Goal: Task Accomplishment & Management: Manage account settings

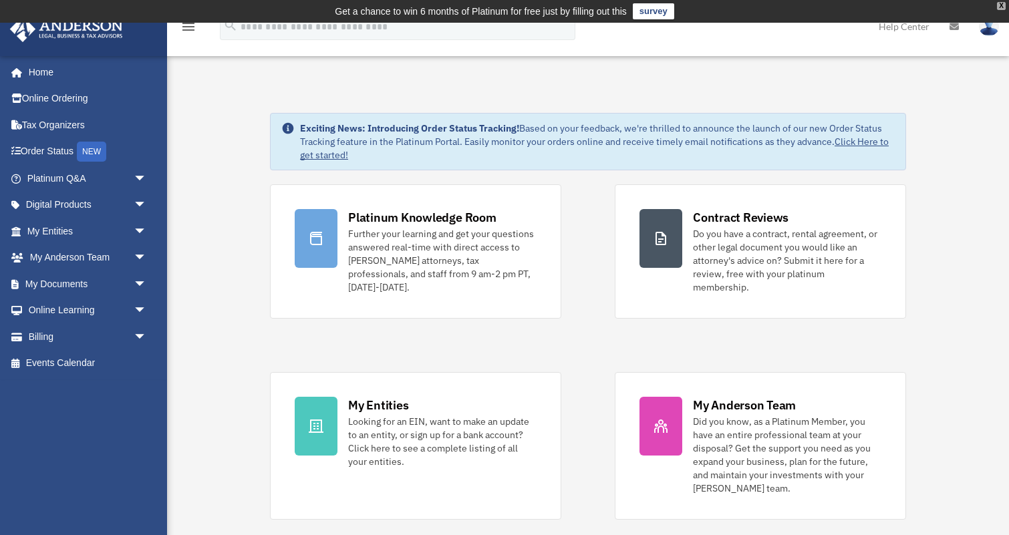
click at [1001, 6] on div "X" at bounding box center [1001, 6] width 9 height 8
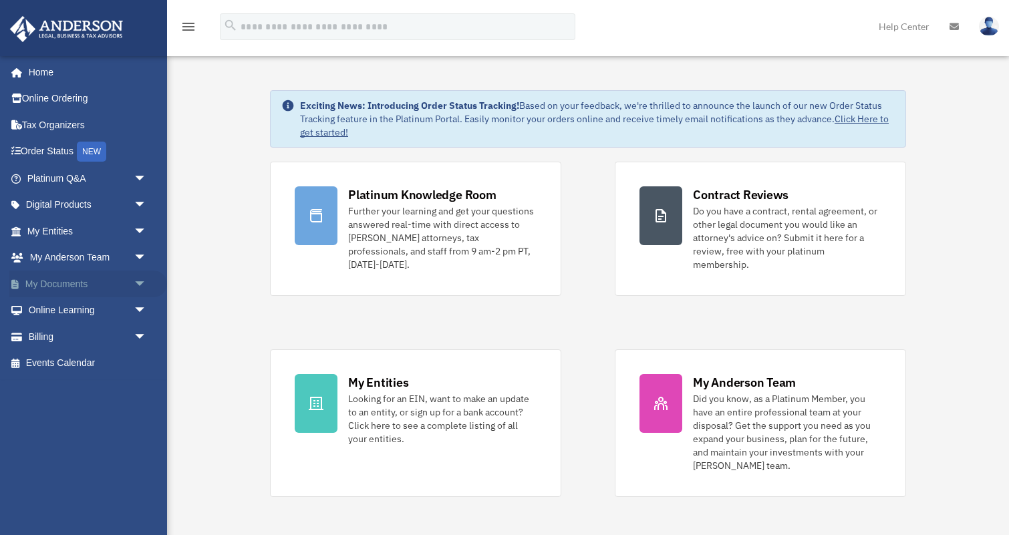
click at [83, 278] on link "My Documents arrow_drop_down" at bounding box center [88, 284] width 158 height 27
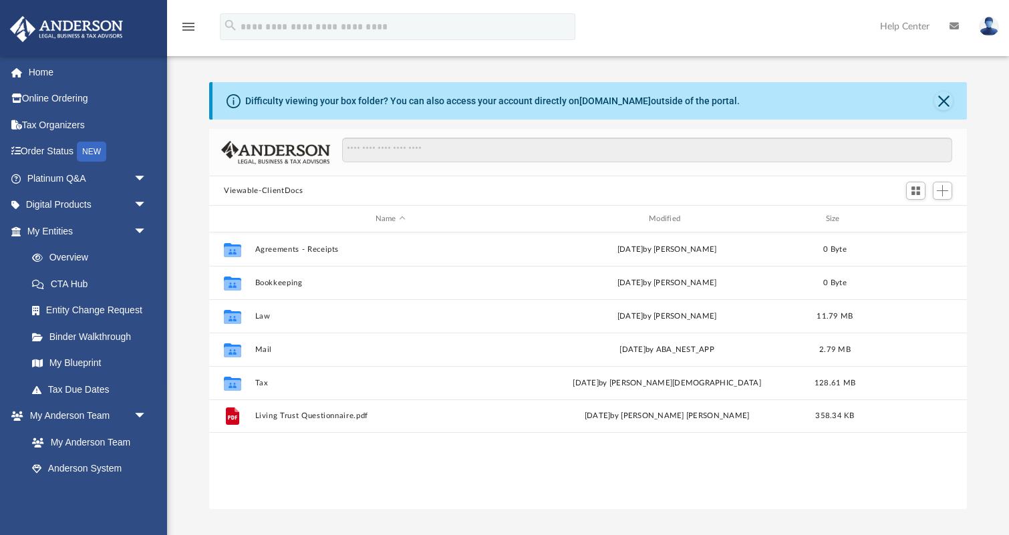
scroll to position [304, 757]
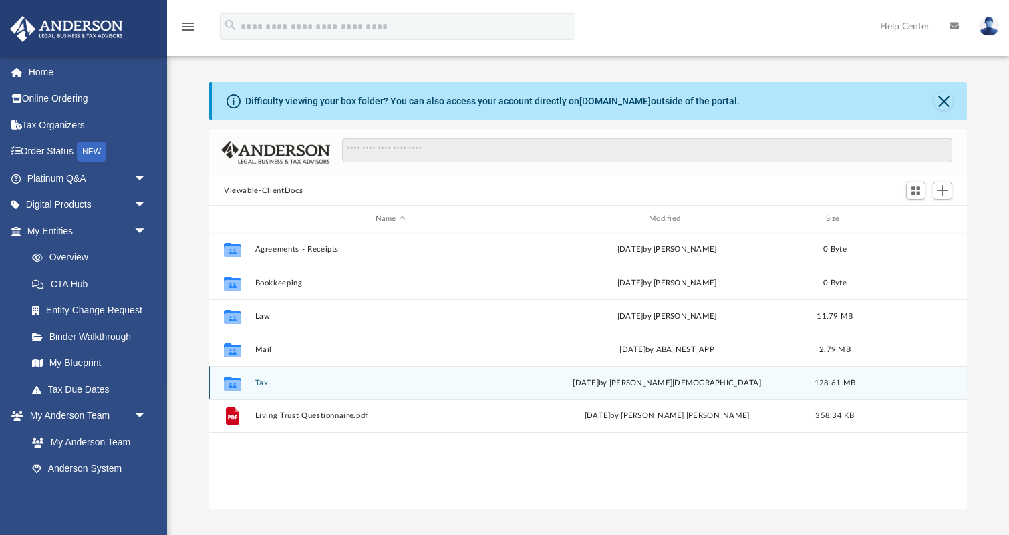
click at [261, 381] on button "Tax" at bounding box center [390, 383] width 271 height 9
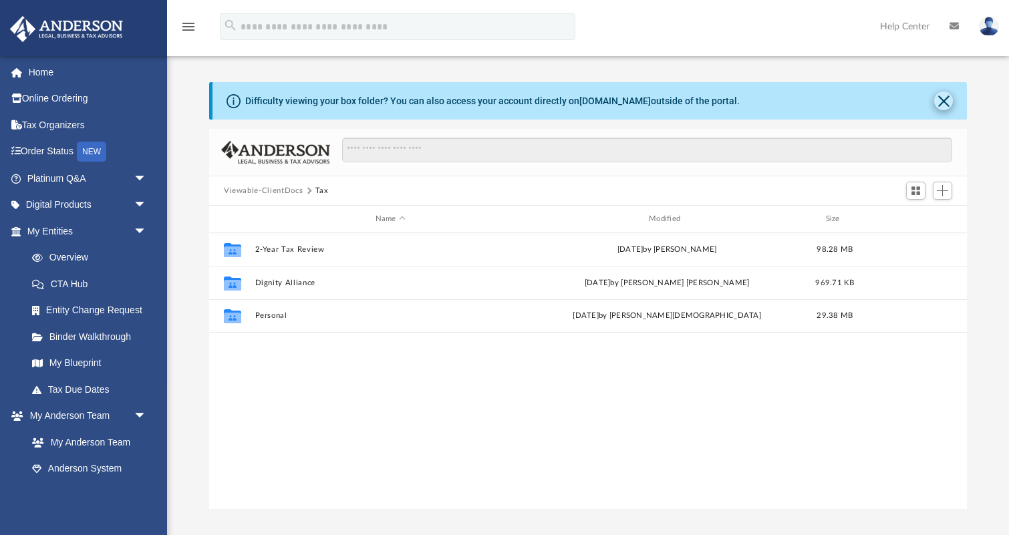
click at [942, 100] on button "Close" at bounding box center [943, 101] width 19 height 19
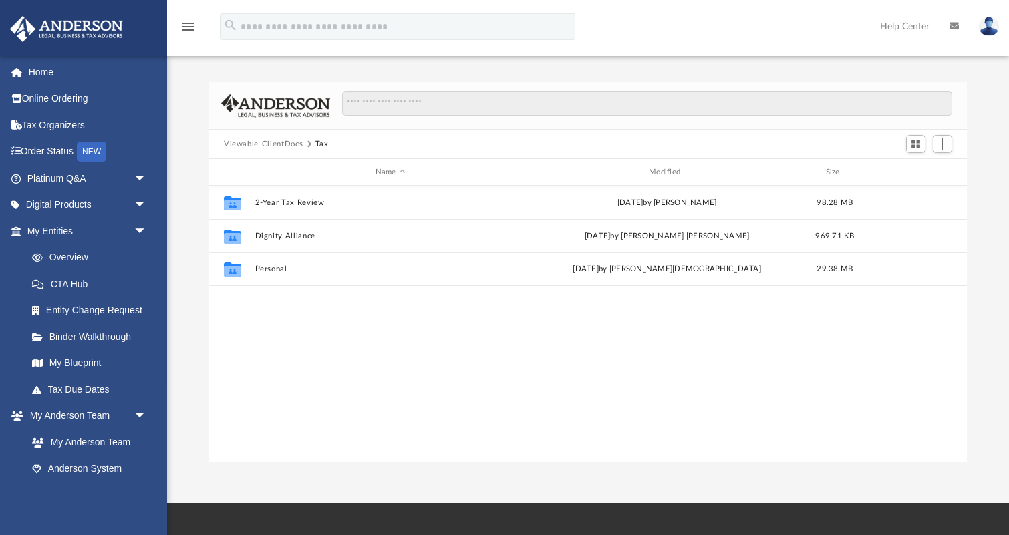
click at [278, 147] on button "Viewable-ClientDocs" at bounding box center [263, 144] width 79 height 12
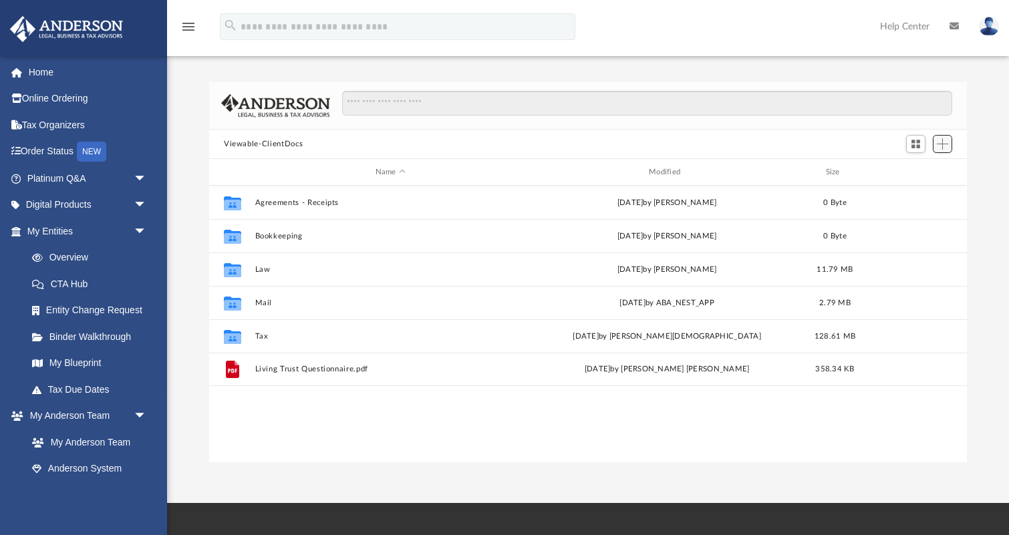
click at [941, 146] on span "Add" at bounding box center [941, 143] width 11 height 11
click at [909, 192] on li "New Folder" at bounding box center [923, 191] width 43 height 14
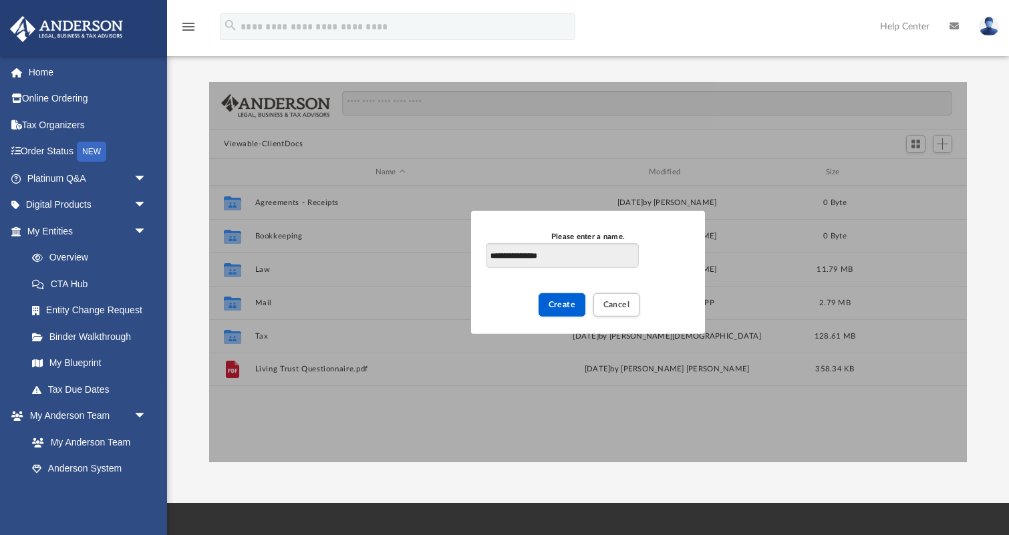
type input "**********"
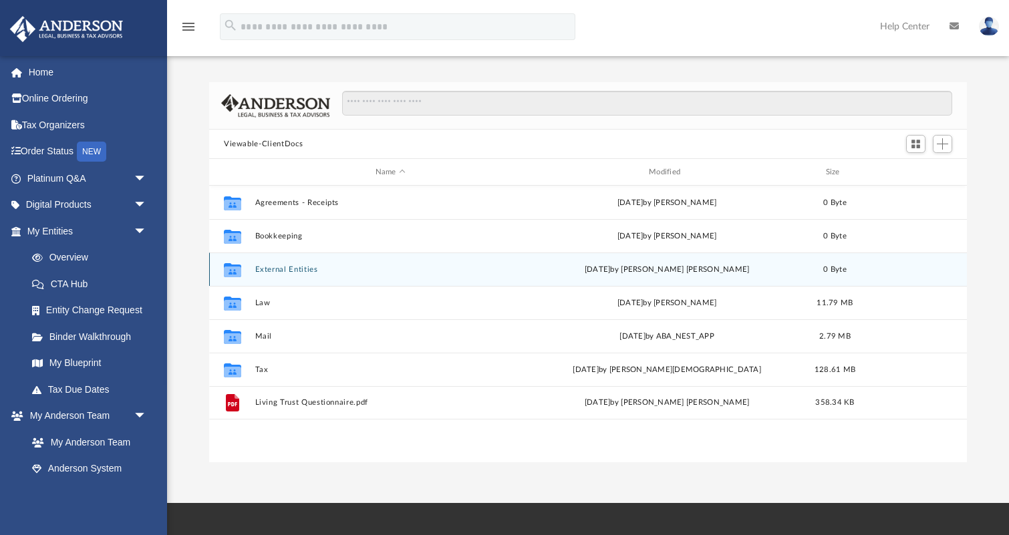
click at [287, 267] on button "External Entities" at bounding box center [390, 269] width 271 height 9
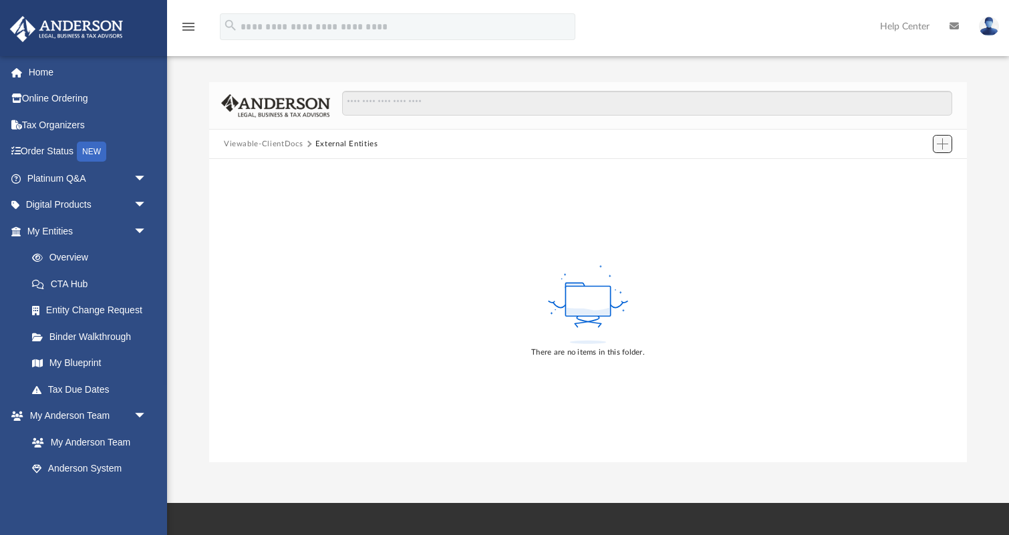
click at [944, 142] on span "Add" at bounding box center [941, 143] width 11 height 11
click at [919, 169] on li "Upload" at bounding box center [923, 170] width 43 height 14
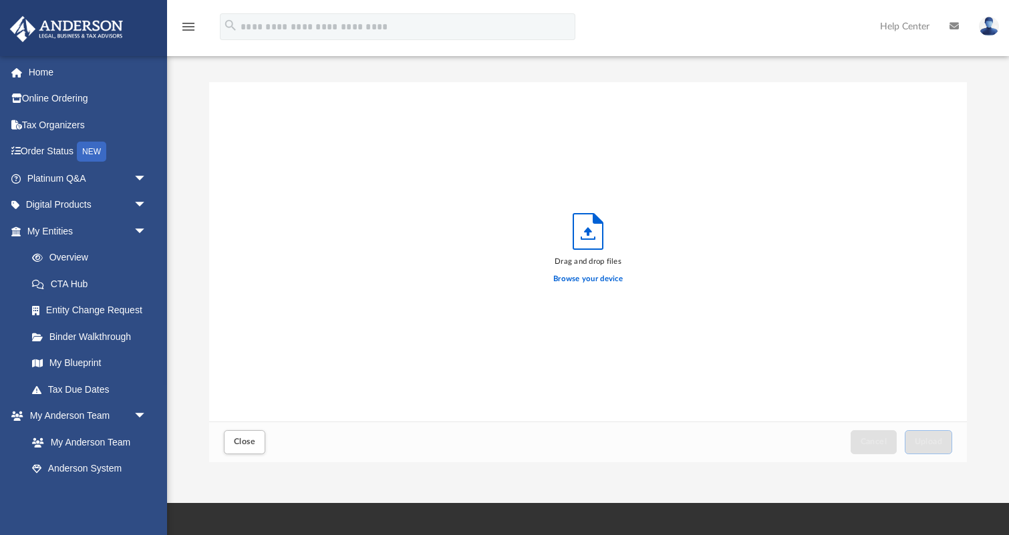
scroll to position [0, 0]
click at [592, 281] on label "Browse your device" at bounding box center [587, 279] width 69 height 12
click at [0, 0] on input "Browse your device" at bounding box center [0, 0] width 0 height 0
click at [250, 445] on span "Close" at bounding box center [244, 441] width 21 height 8
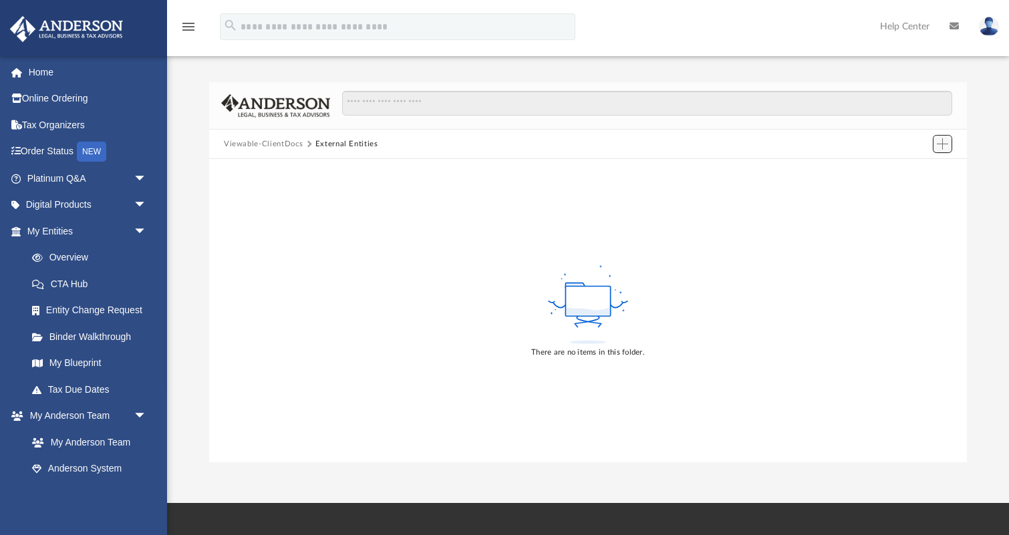
click at [940, 143] on span "Add" at bounding box center [941, 143] width 11 height 11
click at [914, 170] on li "Upload" at bounding box center [923, 170] width 43 height 14
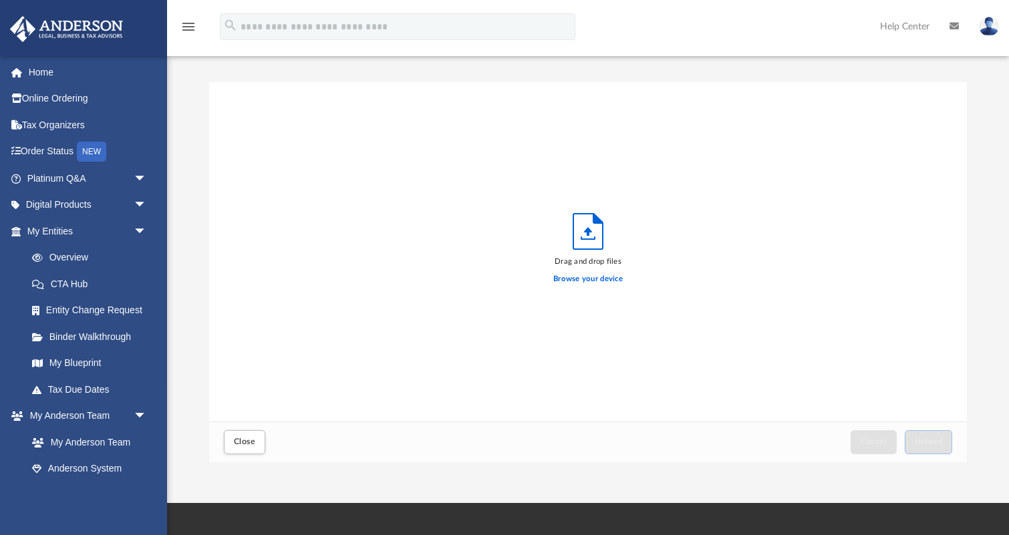
scroll to position [339, 757]
click at [571, 276] on label "Browse your device" at bounding box center [587, 279] width 69 height 12
click at [0, 0] on input "Browse your device" at bounding box center [0, 0] width 0 height 0
click at [242, 439] on span "Close" at bounding box center [244, 441] width 21 height 8
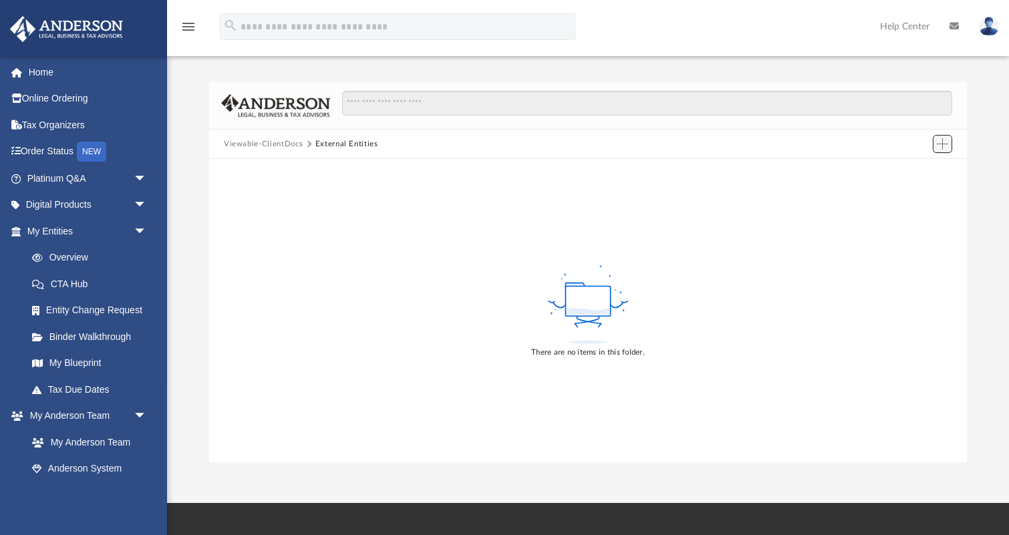
click at [940, 141] on span "Add" at bounding box center [941, 143] width 11 height 11
click at [916, 193] on li "New Folder" at bounding box center [923, 191] width 43 height 14
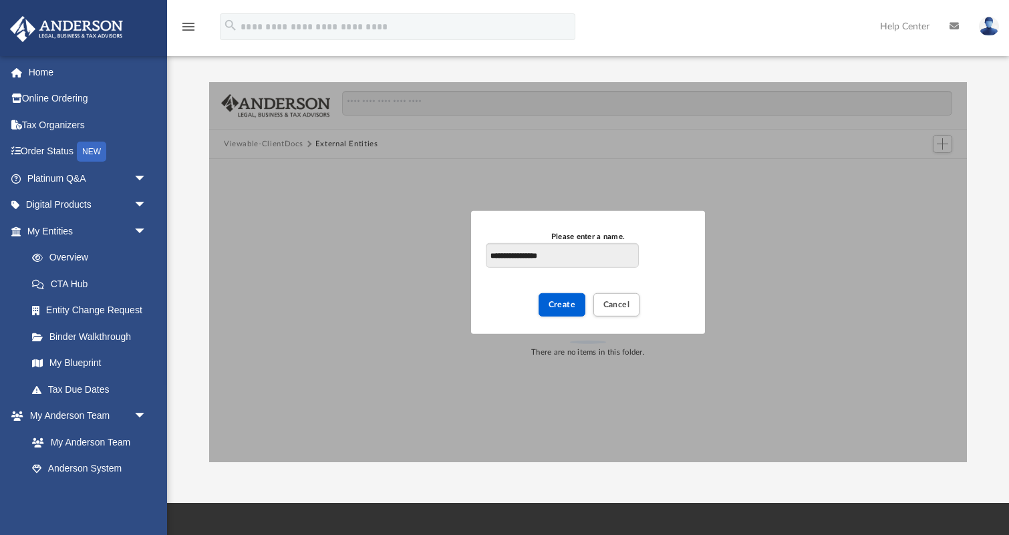
type input "**********"
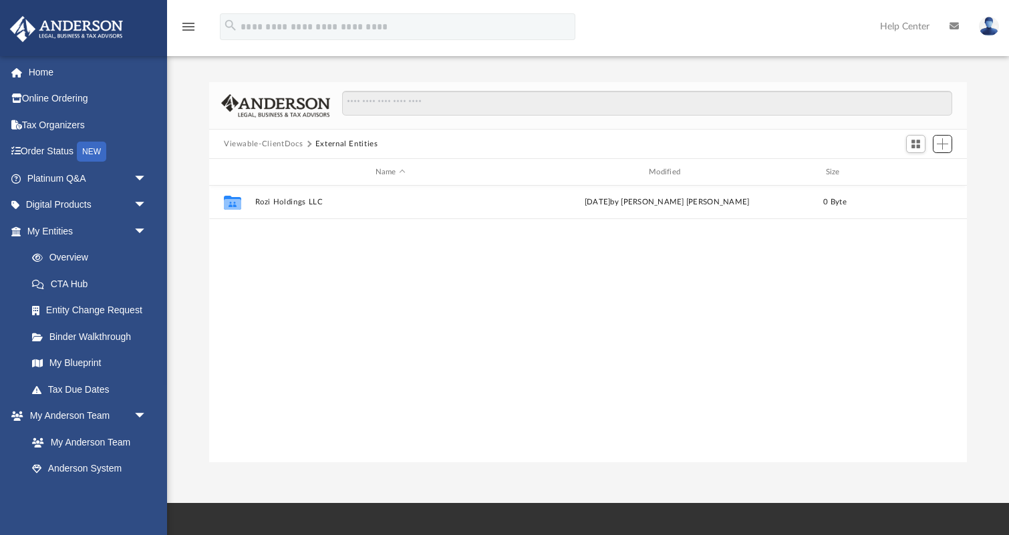
scroll to position [304, 757]
click at [944, 147] on span "Add" at bounding box center [941, 143] width 11 height 11
click at [918, 193] on li "New Folder" at bounding box center [923, 191] width 43 height 14
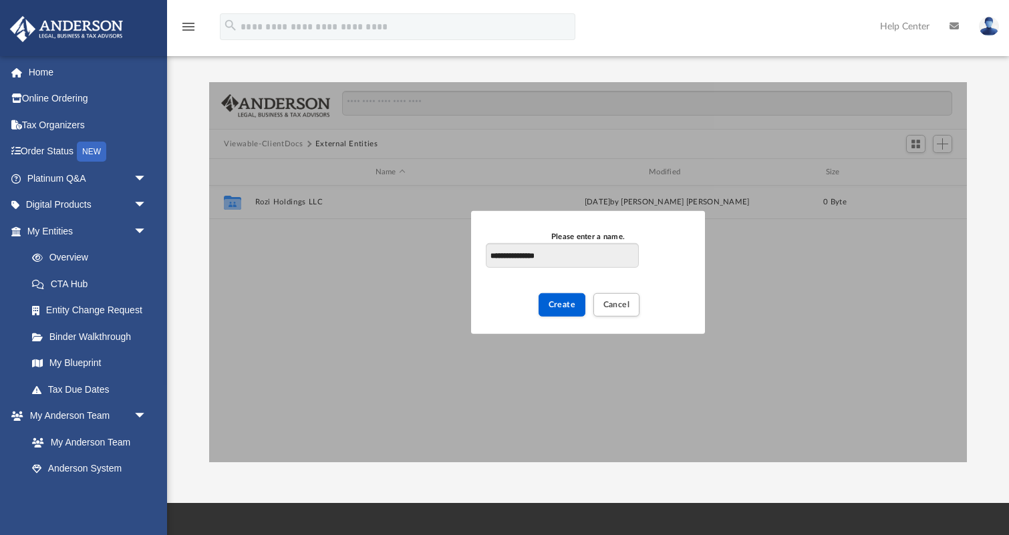
type input "**********"
click at [781, 275] on div "Collaborated Folder Rozi Holdings LLC today by Mohammed Yousuf Pariyani 0 Byte" at bounding box center [587, 324] width 757 height 277
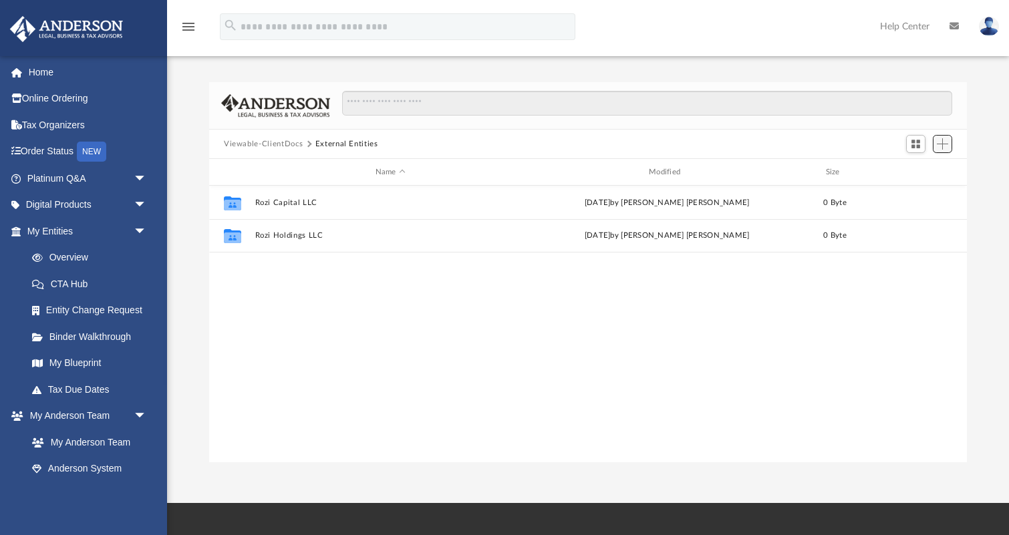
click at [944, 146] on span "Add" at bounding box center [941, 143] width 11 height 11
click at [914, 197] on li "New Folder" at bounding box center [923, 191] width 43 height 14
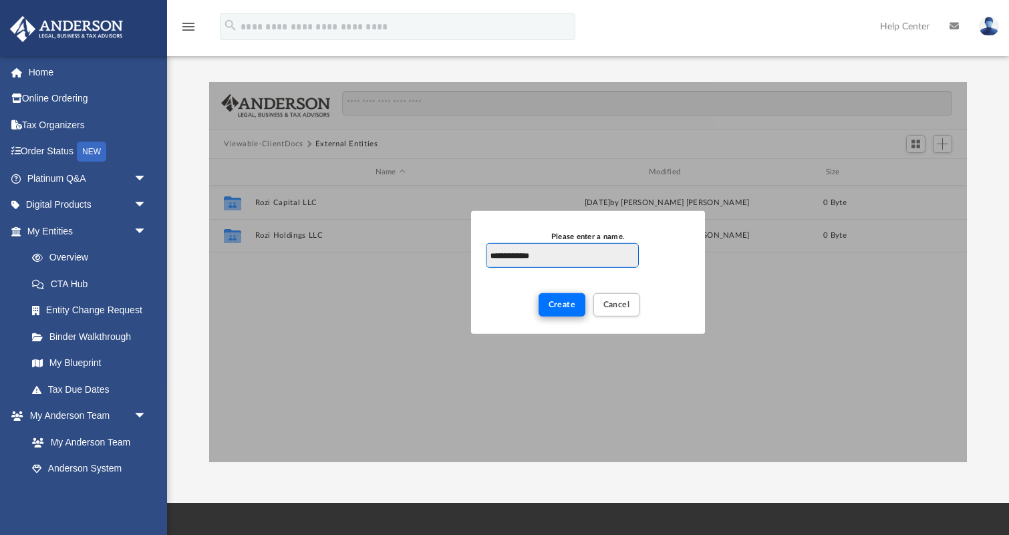
type input "**********"
click at [566, 302] on span "Create" at bounding box center [561, 304] width 27 height 8
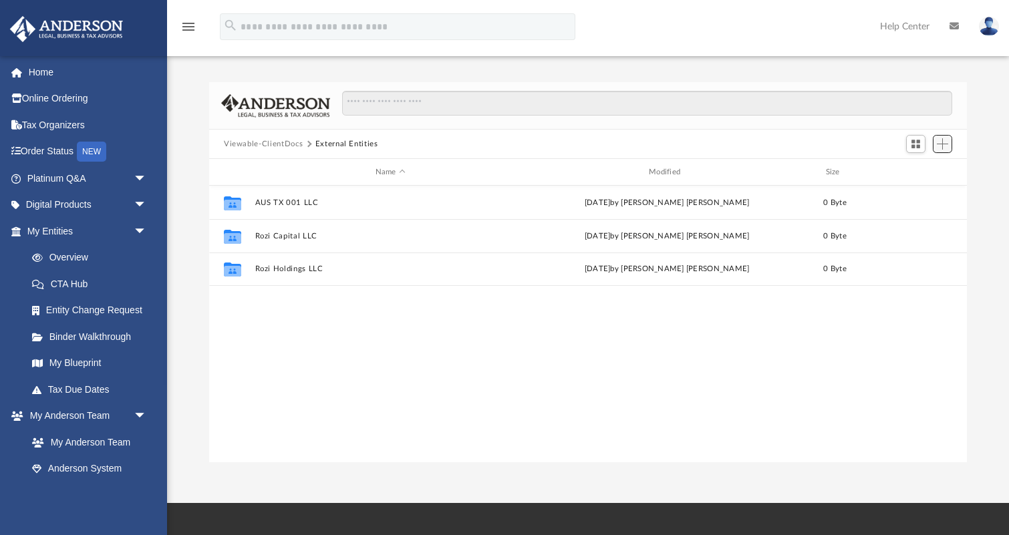
click at [943, 146] on span "Add" at bounding box center [941, 143] width 11 height 11
click at [915, 192] on li "New Folder" at bounding box center [923, 191] width 43 height 14
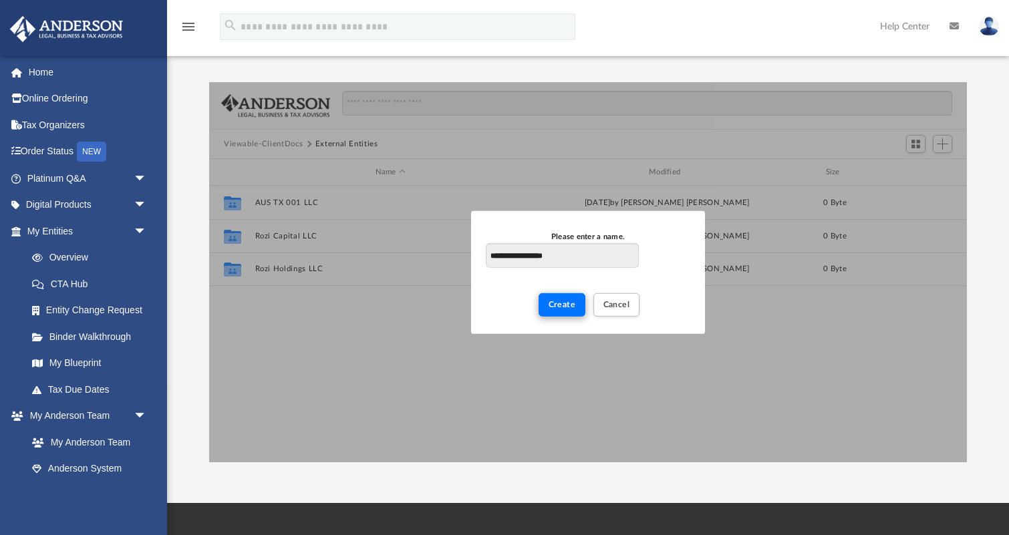
type input "**********"
click at [564, 306] on span "Create" at bounding box center [561, 304] width 27 height 8
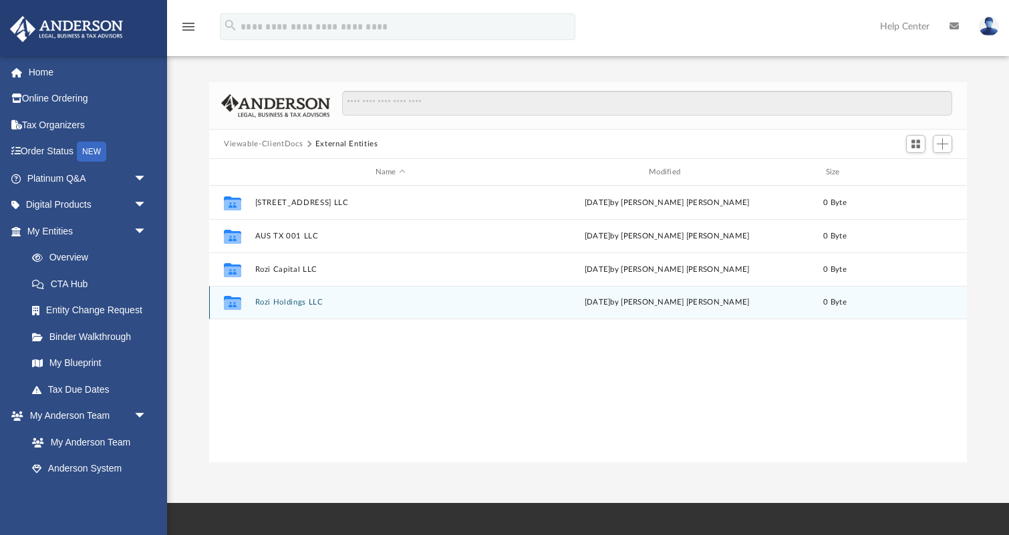
click at [235, 304] on icon "grid" at bounding box center [232, 304] width 17 height 11
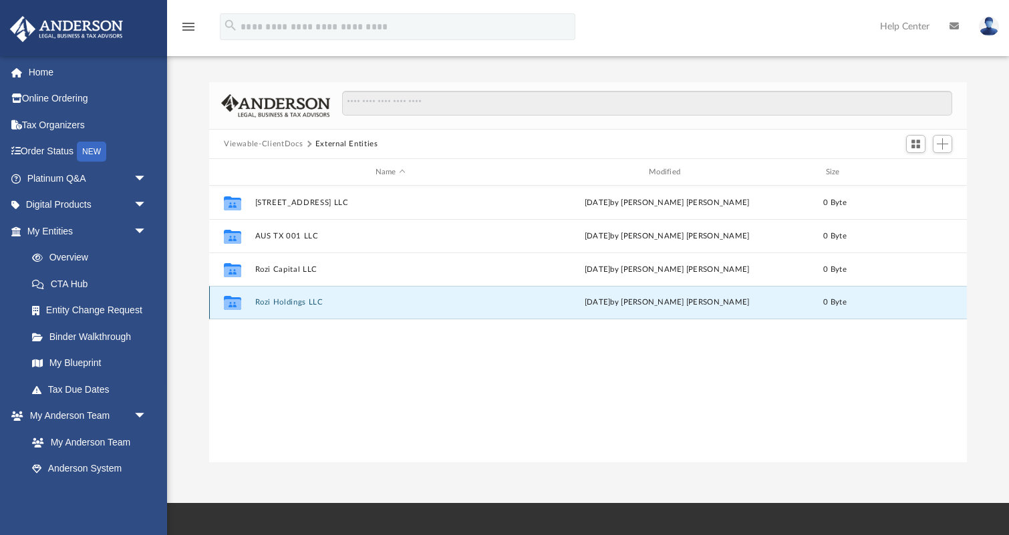
click at [268, 301] on button "Rozi Holdings LLC" at bounding box center [390, 302] width 271 height 9
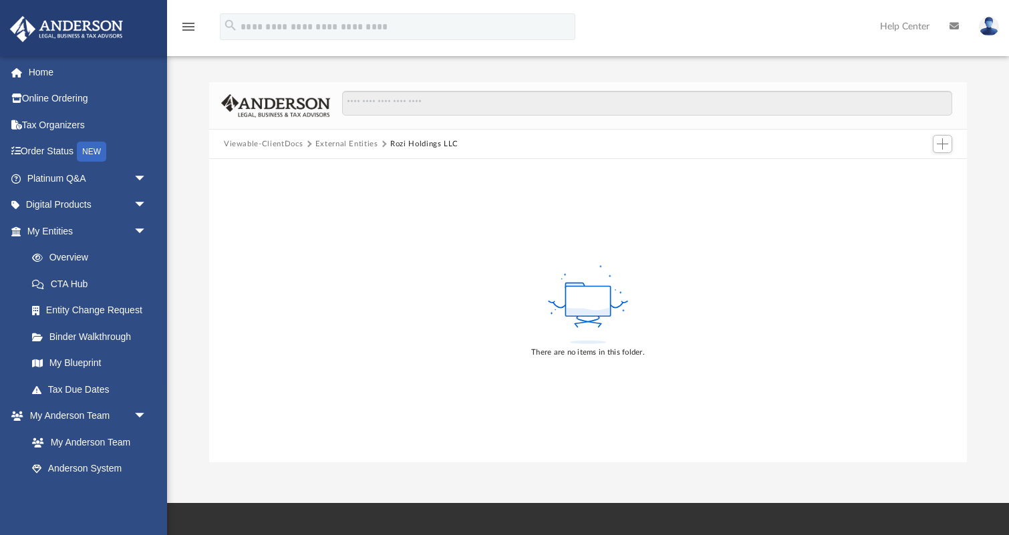
scroll to position [1, 0]
click at [942, 143] on span "Add" at bounding box center [941, 143] width 11 height 11
click at [915, 171] on li "Upload" at bounding box center [923, 169] width 43 height 14
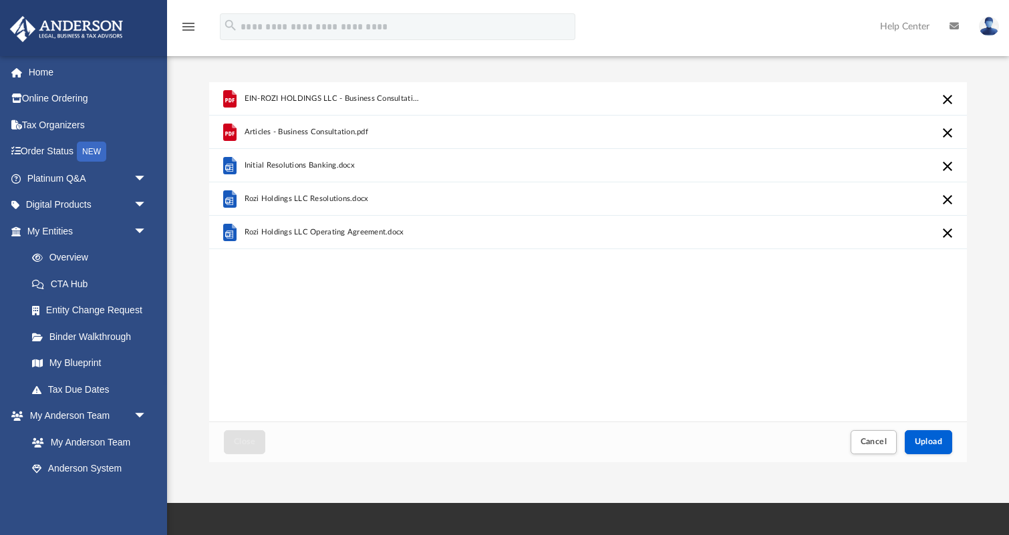
scroll to position [0, 0]
click at [935, 445] on span "Upload" at bounding box center [928, 441] width 28 height 8
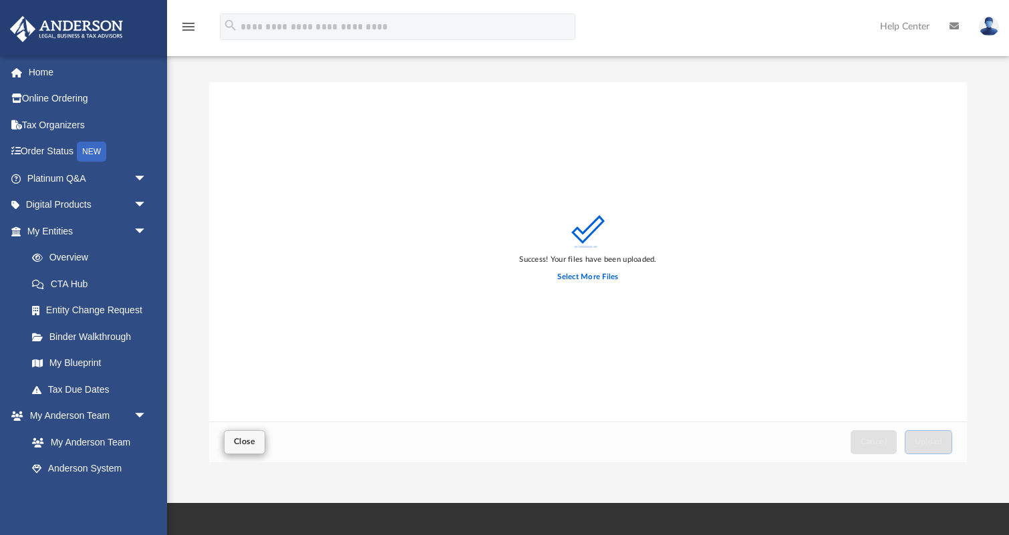
click at [242, 439] on span "Close" at bounding box center [244, 441] width 21 height 8
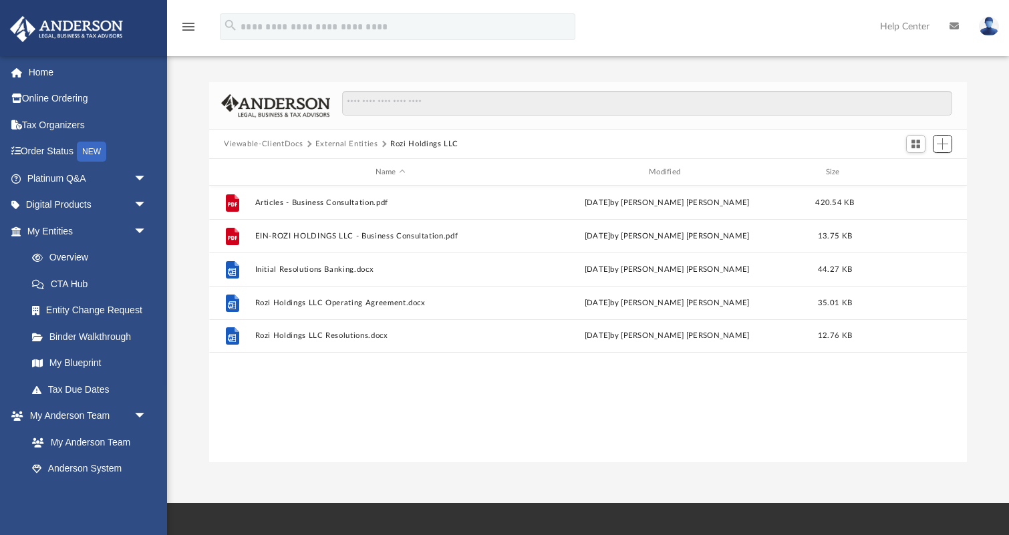
scroll to position [304, 757]
click at [338, 144] on button "External Entities" at bounding box center [346, 144] width 63 height 12
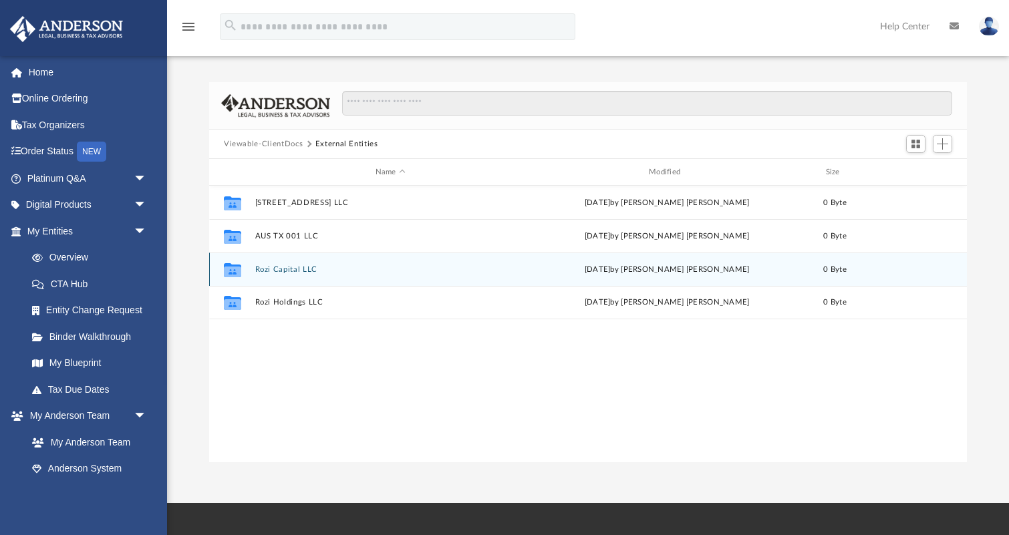
click at [291, 271] on button "Rozi Capital LLC" at bounding box center [390, 269] width 271 height 9
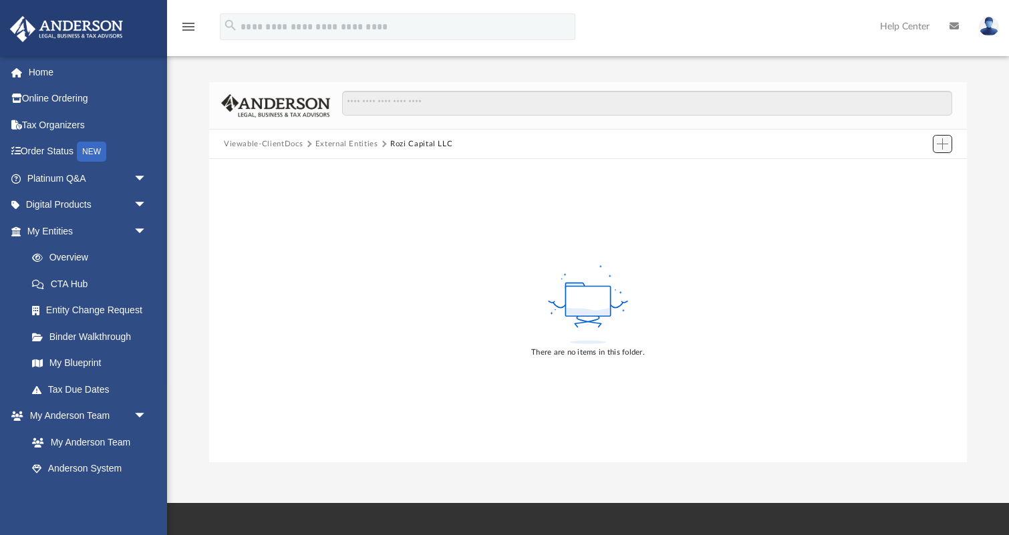
click at [942, 147] on span "Add" at bounding box center [941, 143] width 11 height 11
click at [920, 172] on li "Upload" at bounding box center [923, 170] width 43 height 14
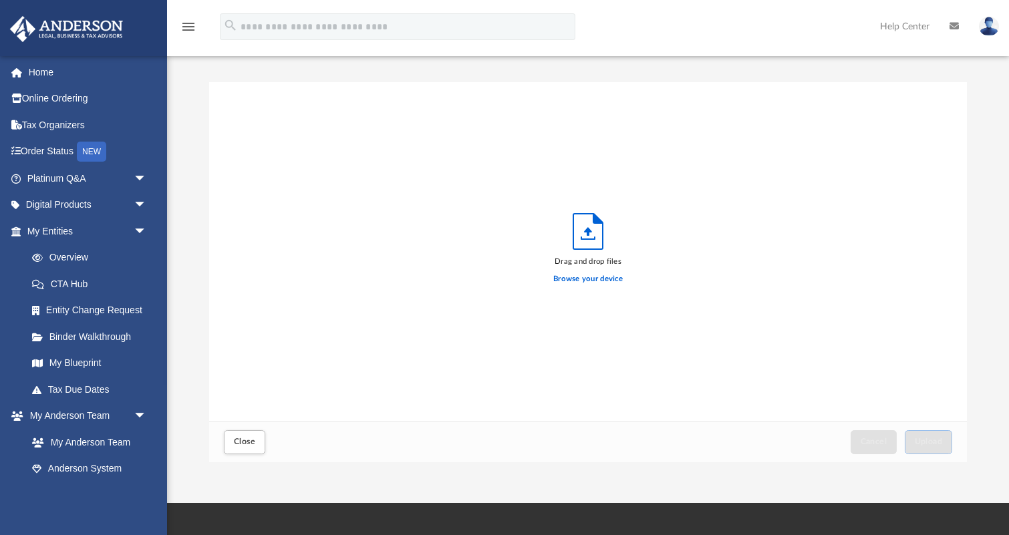
scroll to position [339, 757]
click at [587, 277] on label "Browse your device" at bounding box center [587, 279] width 69 height 12
click at [0, 0] on input "Browse your device" at bounding box center [0, 0] width 0 height 0
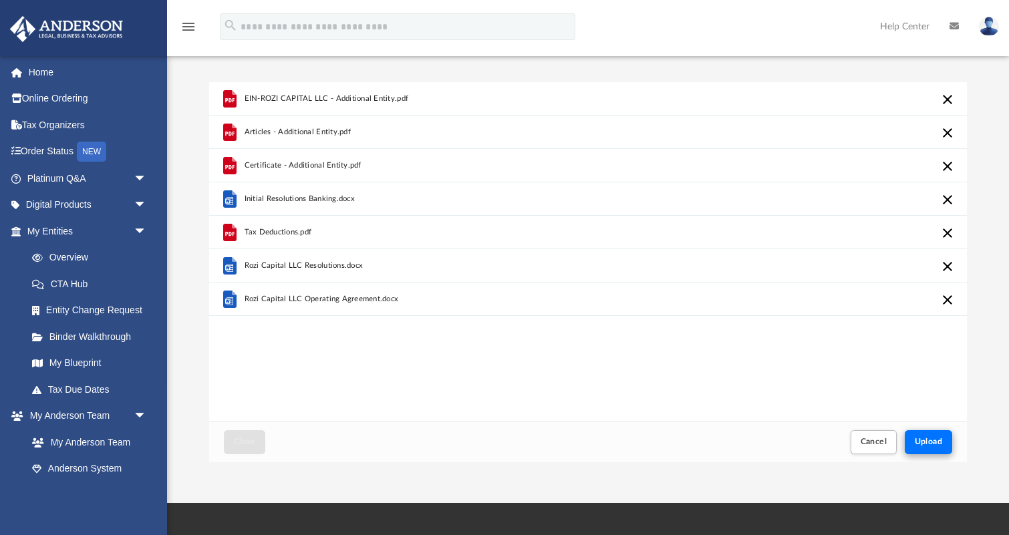
click at [932, 441] on span "Upload" at bounding box center [928, 441] width 28 height 8
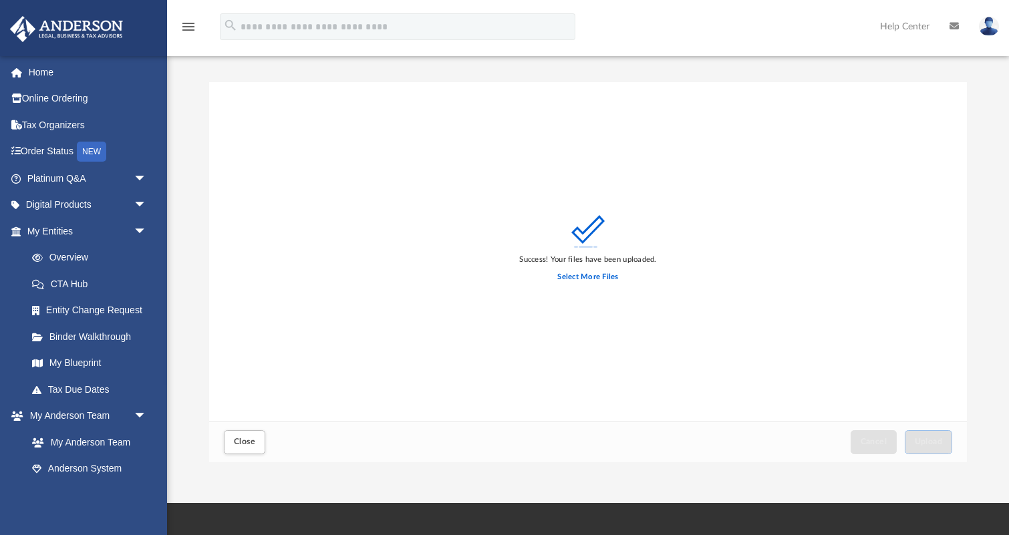
scroll to position [0, 0]
click at [243, 444] on span "Close" at bounding box center [244, 441] width 21 height 8
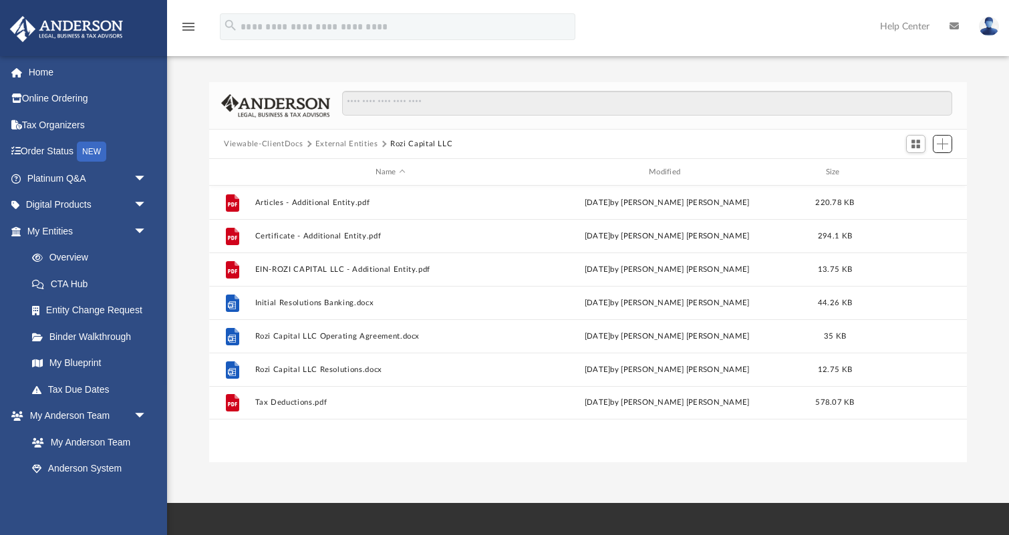
scroll to position [304, 757]
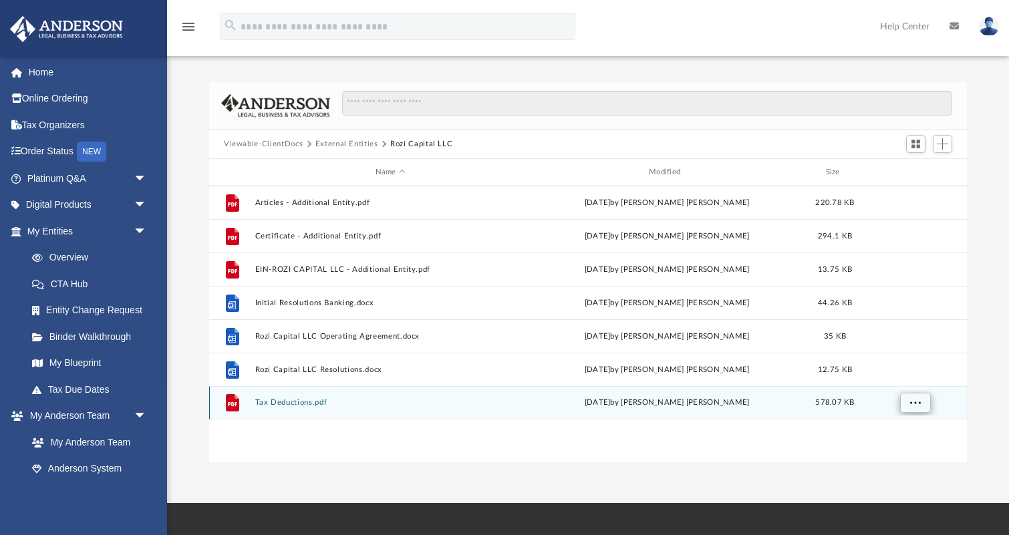
click at [919, 403] on span "More options" at bounding box center [915, 402] width 11 height 7
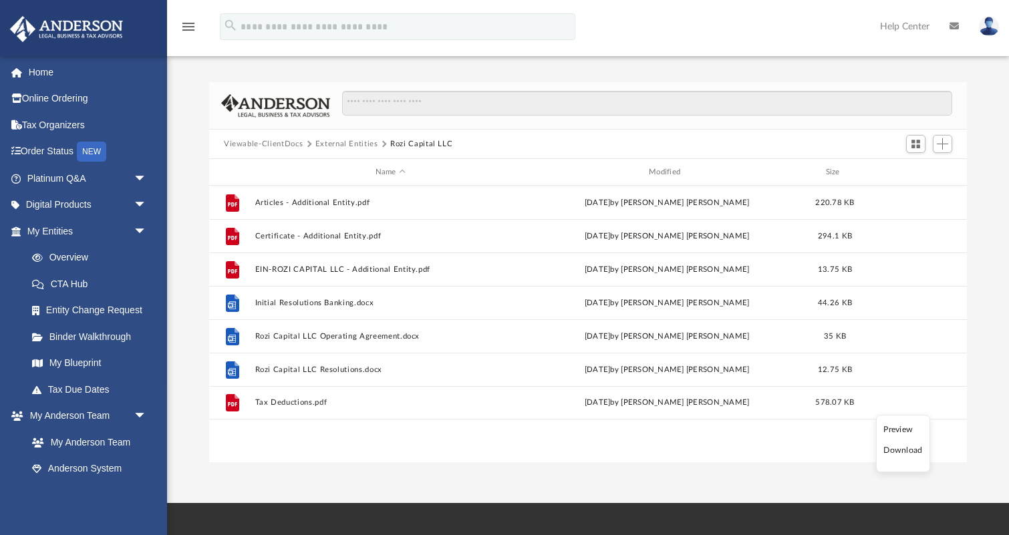
click at [709, 433] on div "File Articles - Additional Entity.pdf today by Mohammed Yousuf Pariyani 220.78 …" at bounding box center [587, 324] width 757 height 277
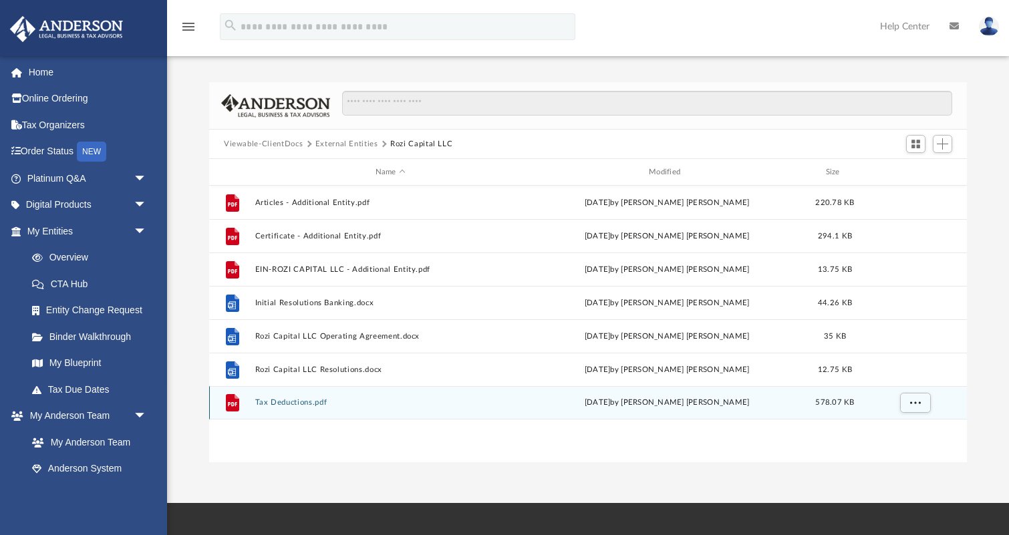
click at [300, 403] on button "Tax Deductions.pdf" at bounding box center [390, 402] width 271 height 9
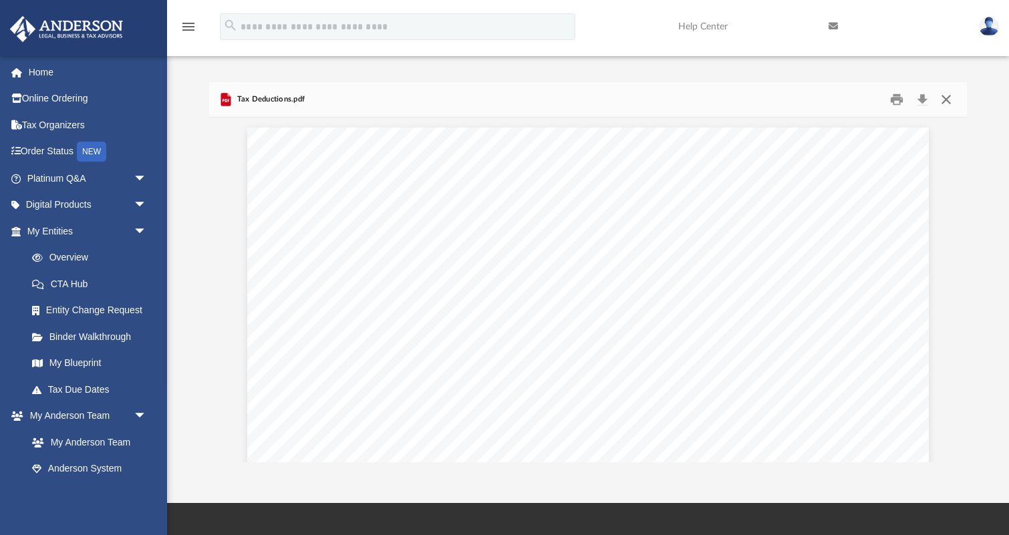
click at [946, 100] on button "Close" at bounding box center [946, 99] width 24 height 21
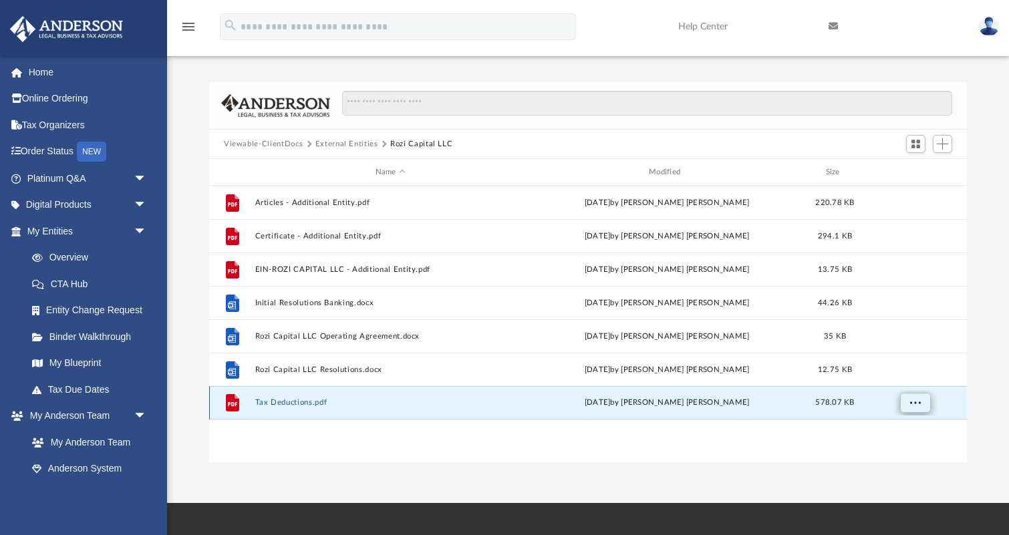
click at [915, 402] on span "More options" at bounding box center [915, 402] width 11 height 7
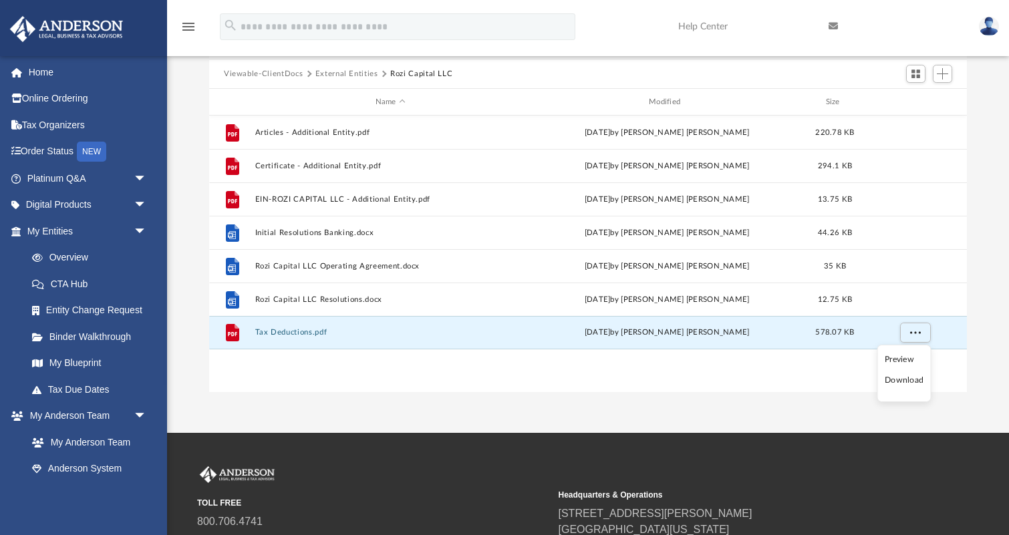
scroll to position [68, 0]
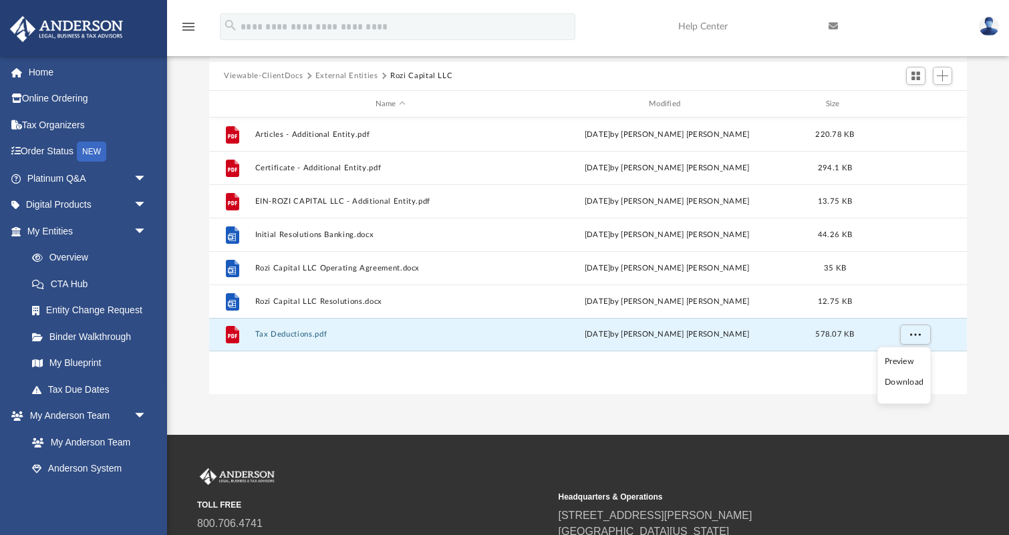
click at [844, 385] on div "File Articles - Additional Entity.pdf today by Mohammed Yousuf Pariyani 220.78 …" at bounding box center [587, 256] width 757 height 277
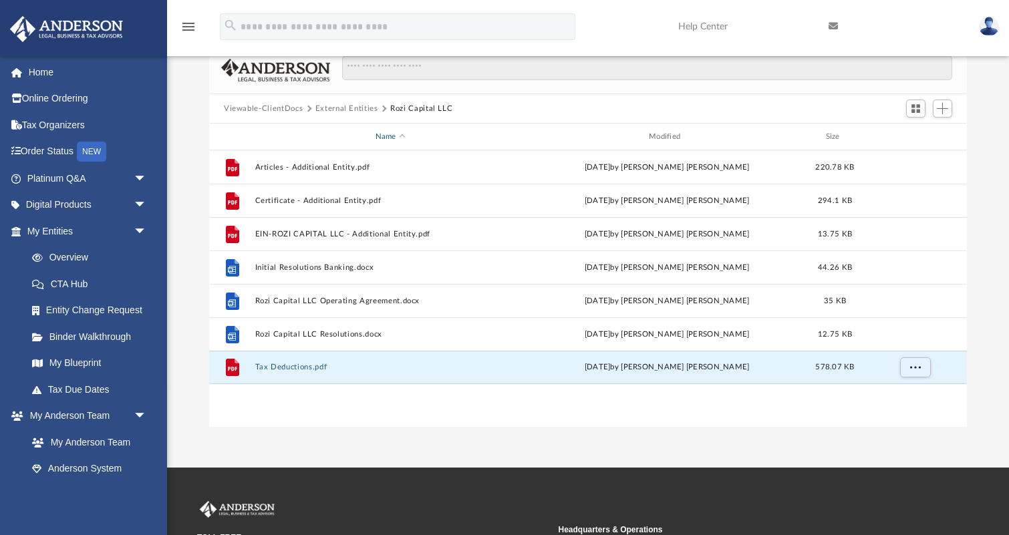
scroll to position [37, 0]
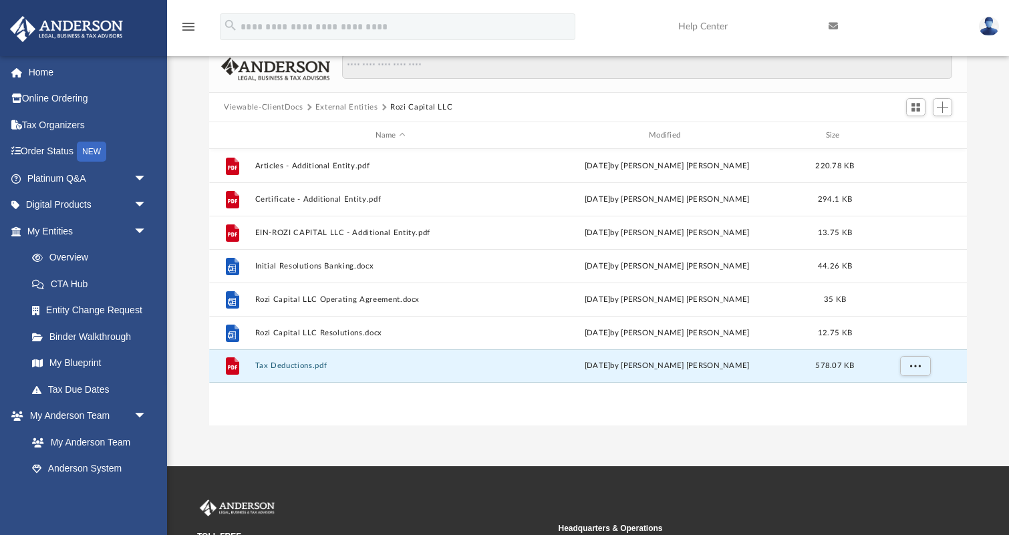
click at [353, 106] on button "External Entities" at bounding box center [346, 108] width 63 height 12
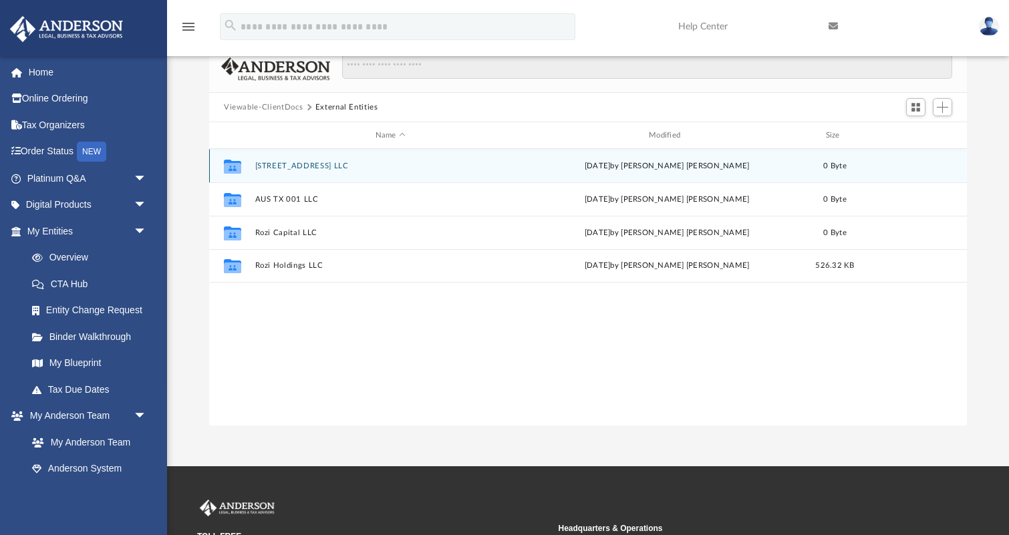
click at [309, 164] on button "6613 N 54TH AVE LLC" at bounding box center [390, 166] width 271 height 9
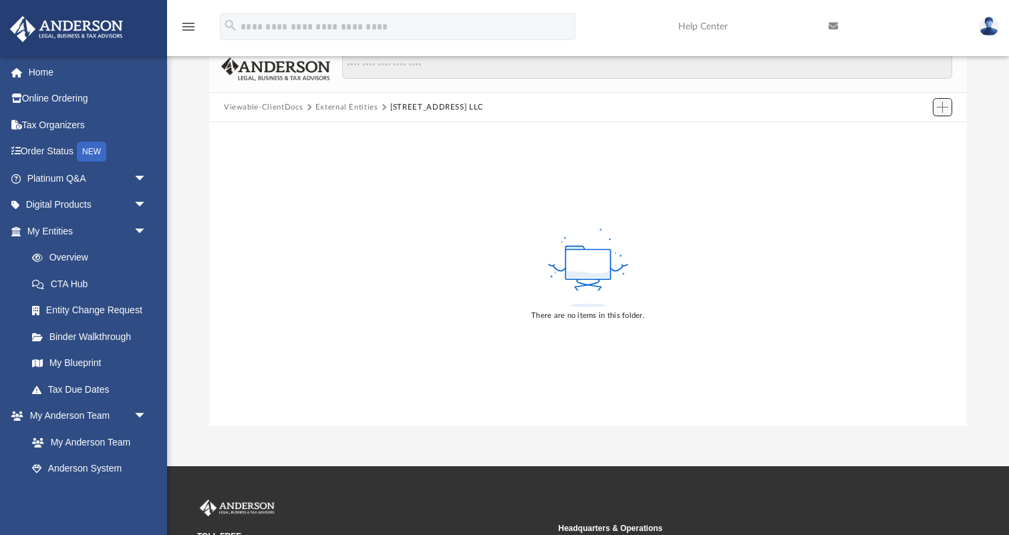
click at [942, 106] on span "Add" at bounding box center [941, 107] width 11 height 11
click at [922, 139] on li "Upload" at bounding box center [923, 133] width 43 height 14
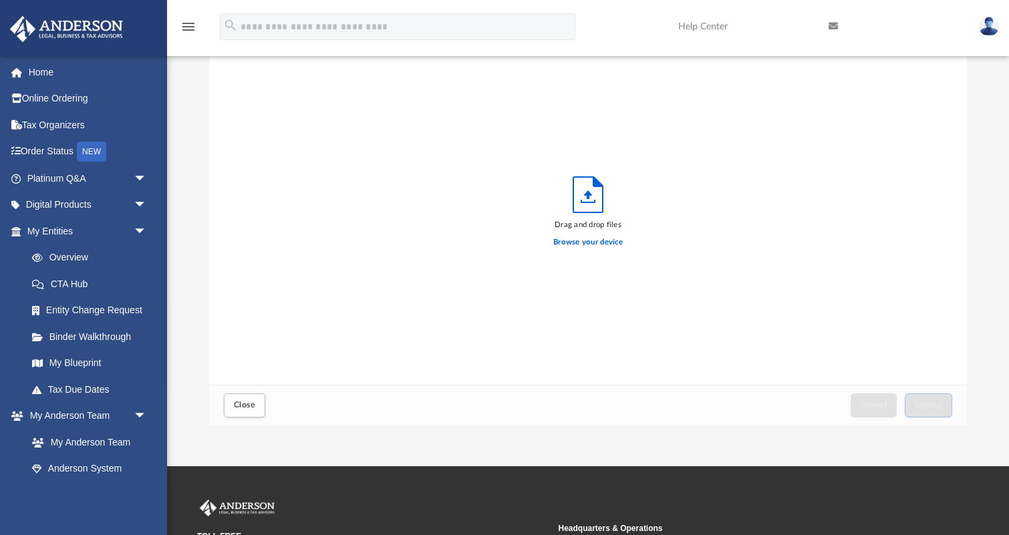
scroll to position [339, 757]
click at [592, 240] on label "Browse your device" at bounding box center [587, 242] width 69 height 12
click at [0, 0] on input "Browse your device" at bounding box center [0, 0] width 0 height 0
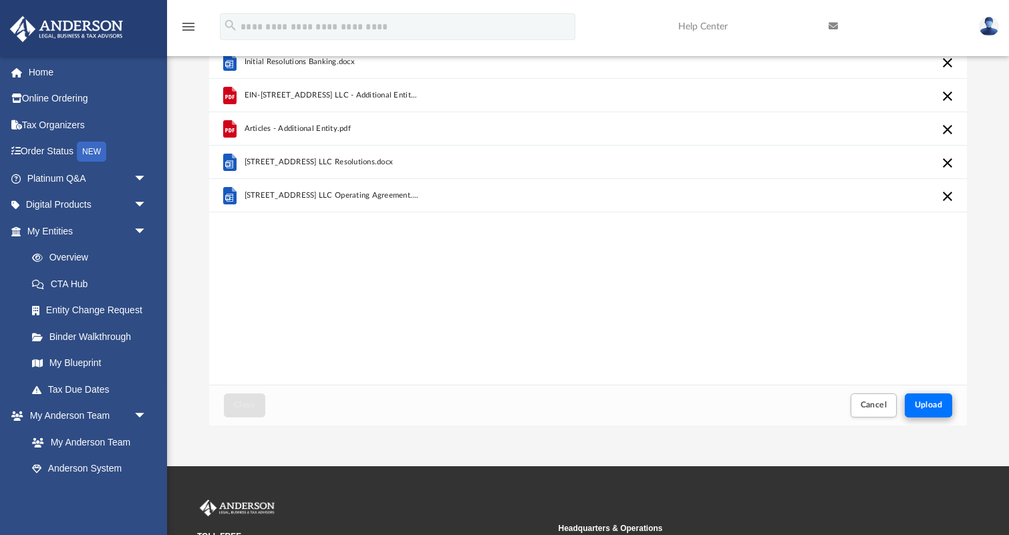
click at [930, 401] on span "Upload" at bounding box center [928, 405] width 28 height 8
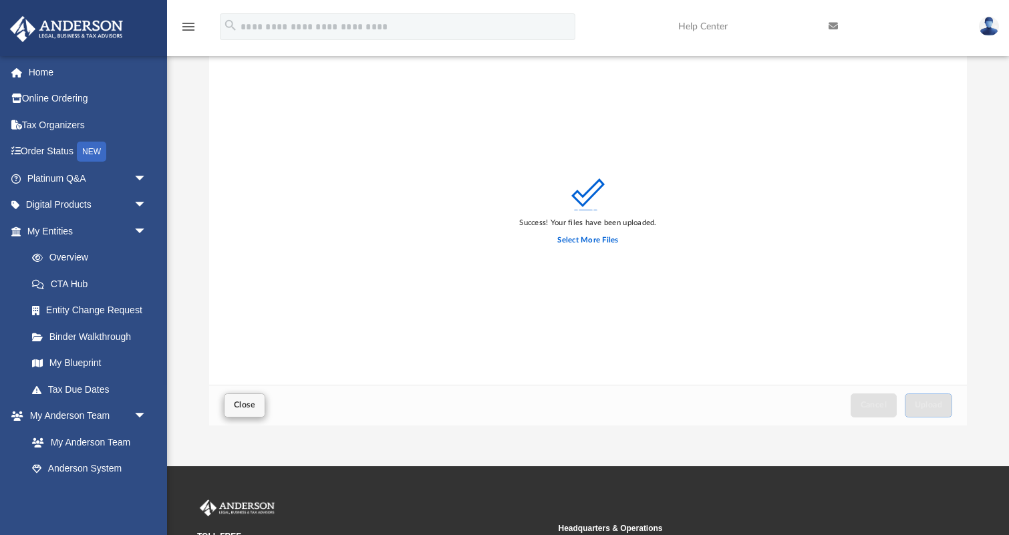
click at [242, 407] on span "Close" at bounding box center [244, 405] width 21 height 8
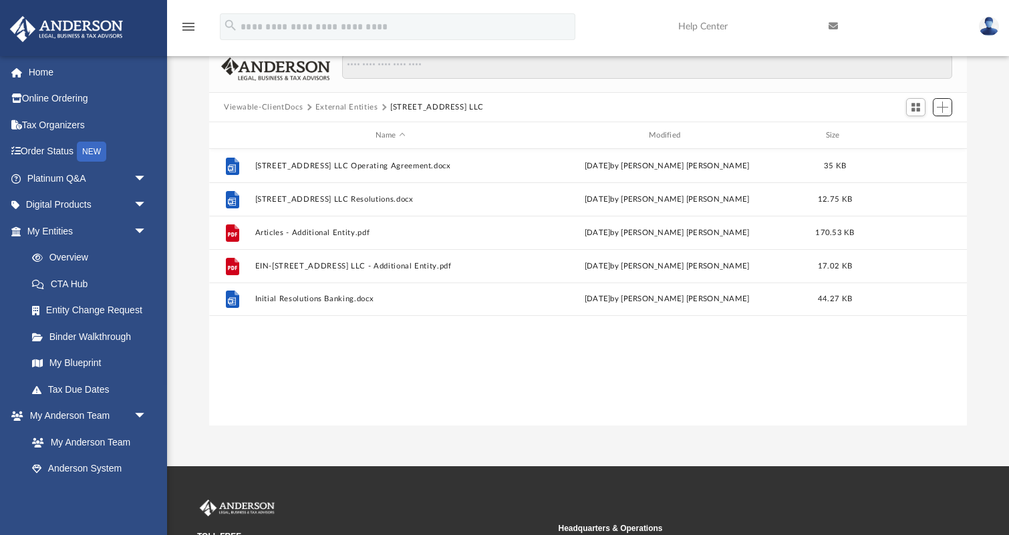
scroll to position [304, 757]
click at [345, 108] on button "External Entities" at bounding box center [346, 108] width 63 height 12
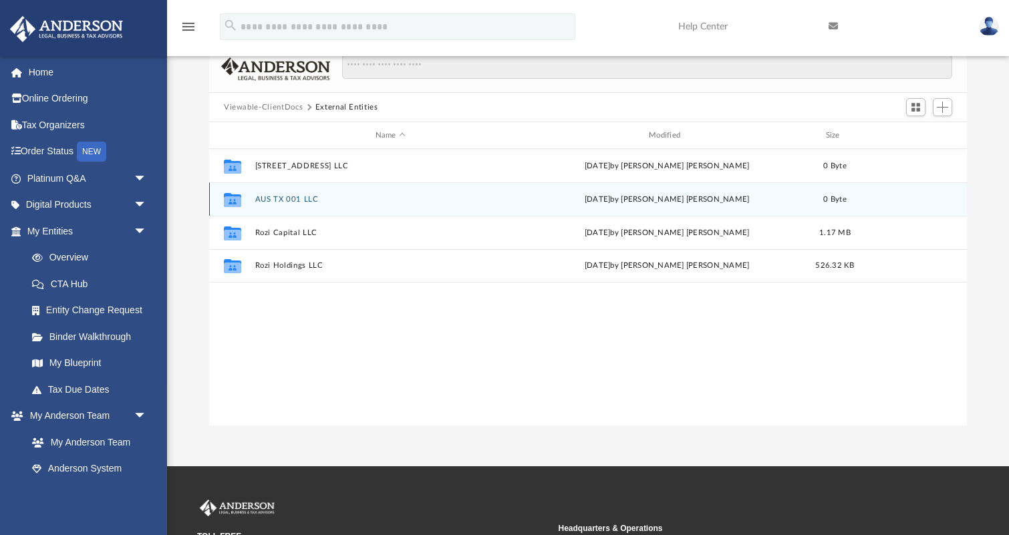
click at [275, 199] on button "AUS TX 001 LLC" at bounding box center [390, 199] width 271 height 9
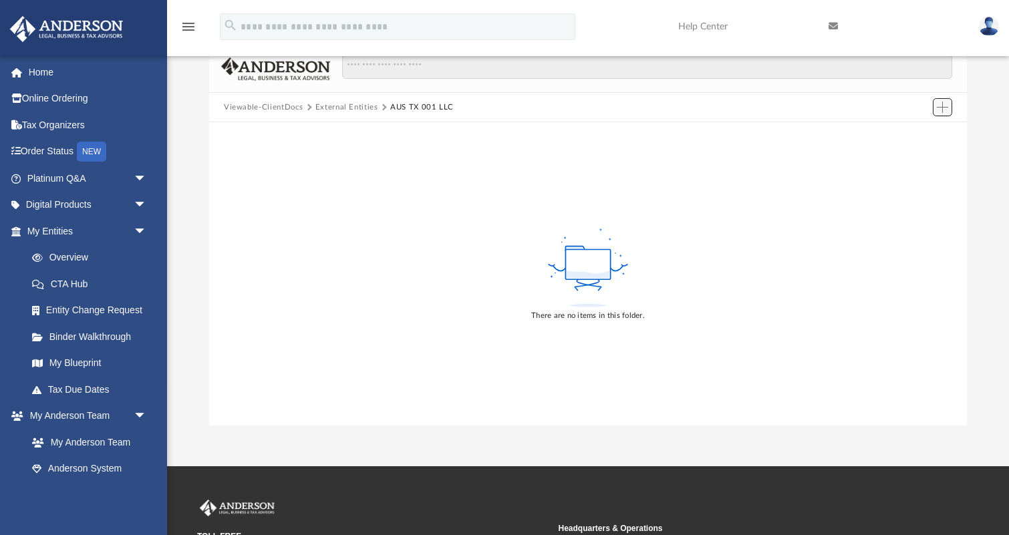
click at [942, 104] on span "Add" at bounding box center [941, 107] width 11 height 11
click at [919, 135] on li "Upload" at bounding box center [923, 133] width 43 height 14
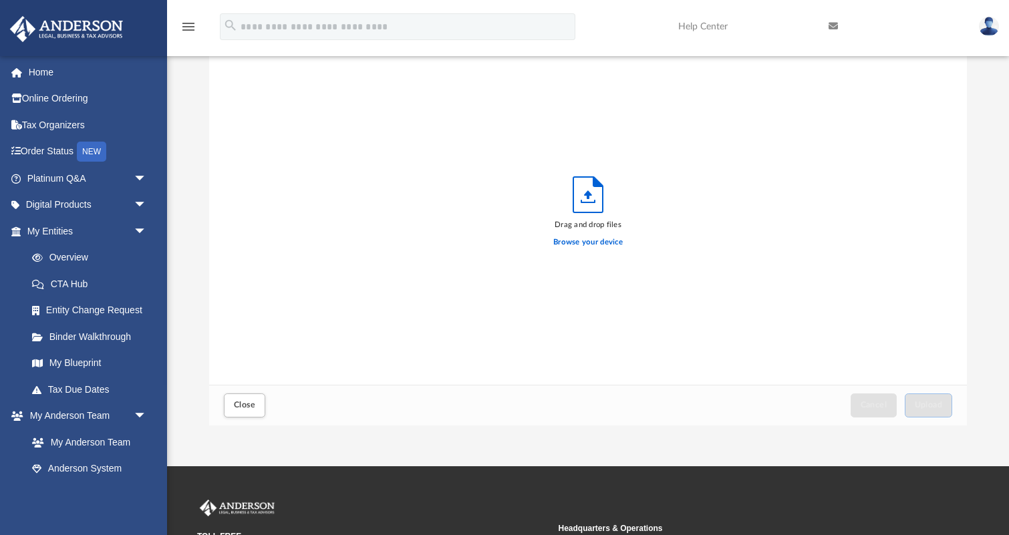
scroll to position [339, 757]
click at [593, 244] on label "Browse your device" at bounding box center [587, 242] width 69 height 12
click at [0, 0] on input "Browse your device" at bounding box center [0, 0] width 0 height 0
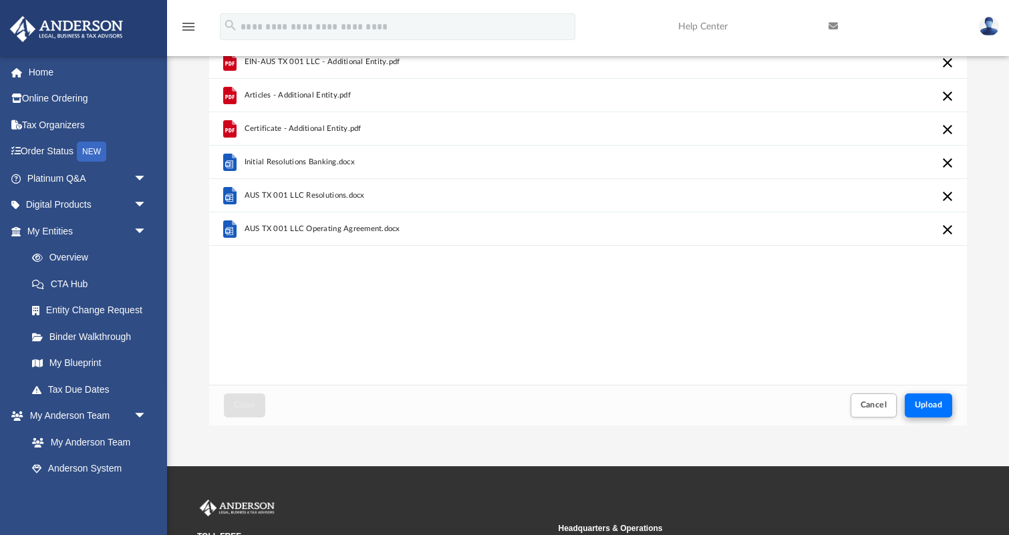
click at [930, 403] on span "Upload" at bounding box center [928, 405] width 28 height 8
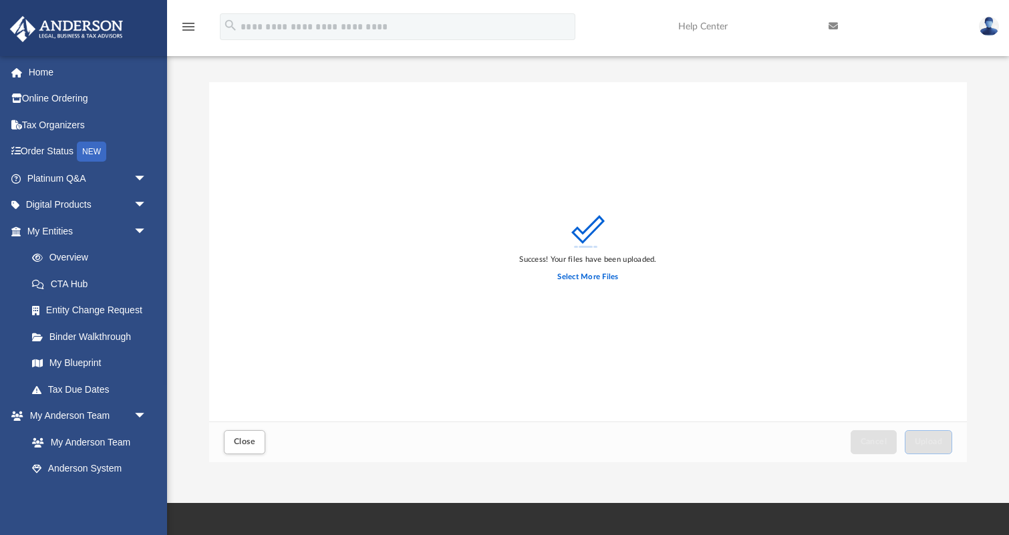
scroll to position [0, 0]
click at [254, 439] on span "Close" at bounding box center [244, 441] width 21 height 8
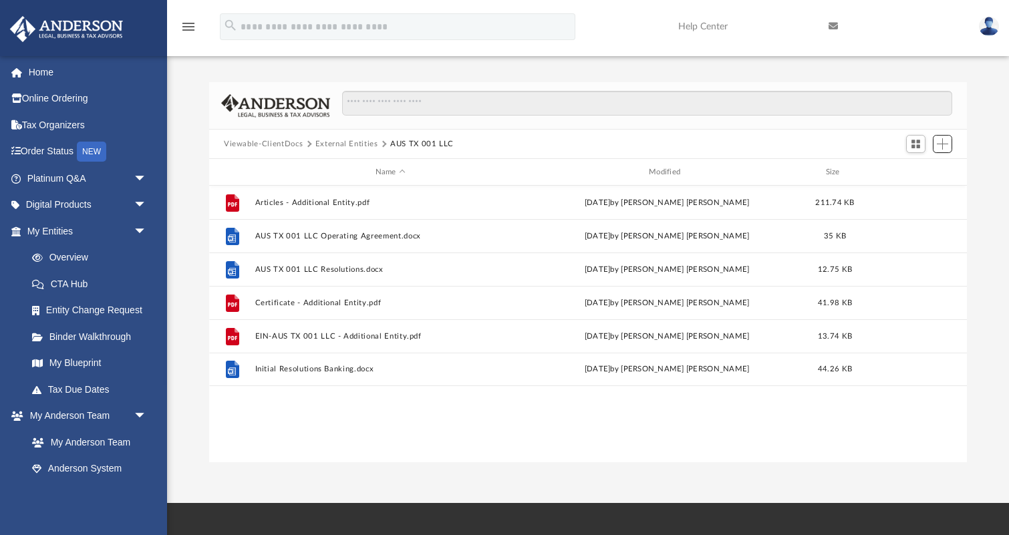
scroll to position [304, 757]
click at [336, 145] on button "External Entities" at bounding box center [346, 144] width 63 height 12
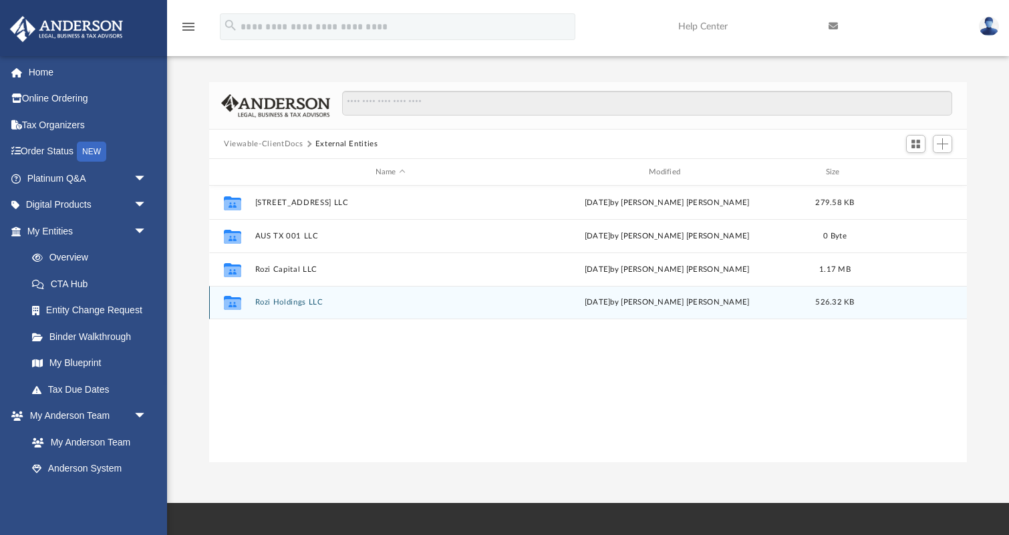
click at [278, 303] on button "Rozi Holdings LLC" at bounding box center [390, 302] width 271 height 9
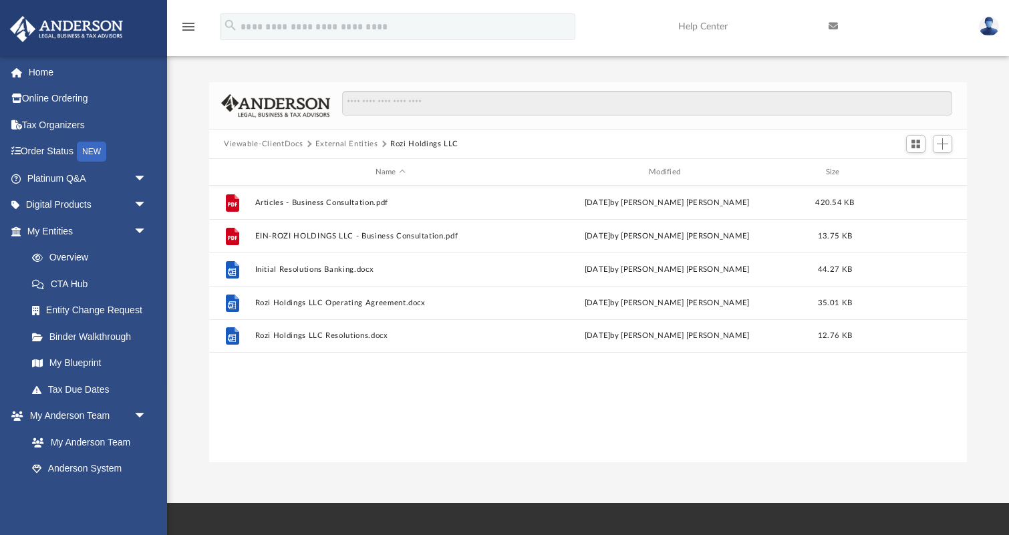
click at [359, 144] on button "External Entities" at bounding box center [346, 144] width 63 height 12
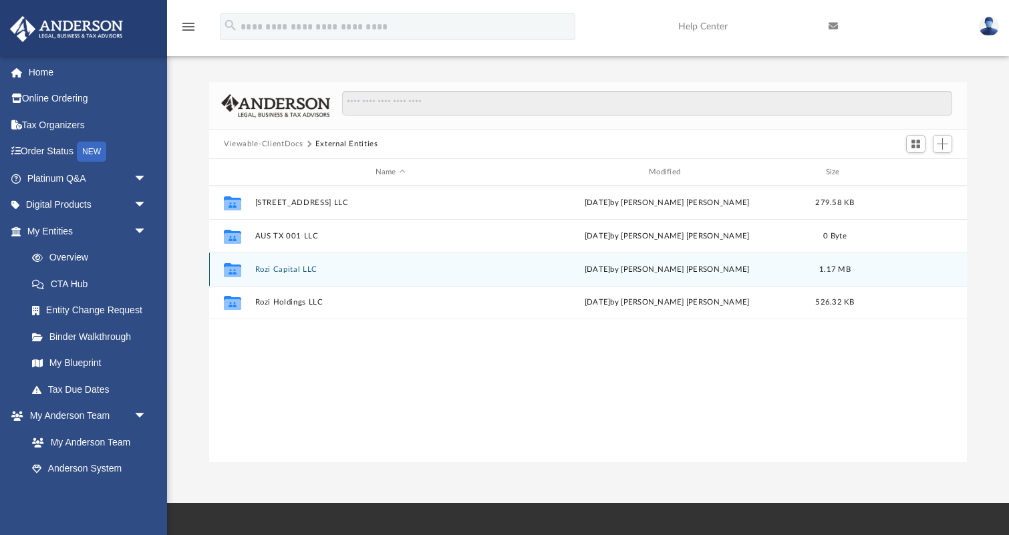
click at [274, 270] on button "Rozi Capital LLC" at bounding box center [390, 269] width 271 height 9
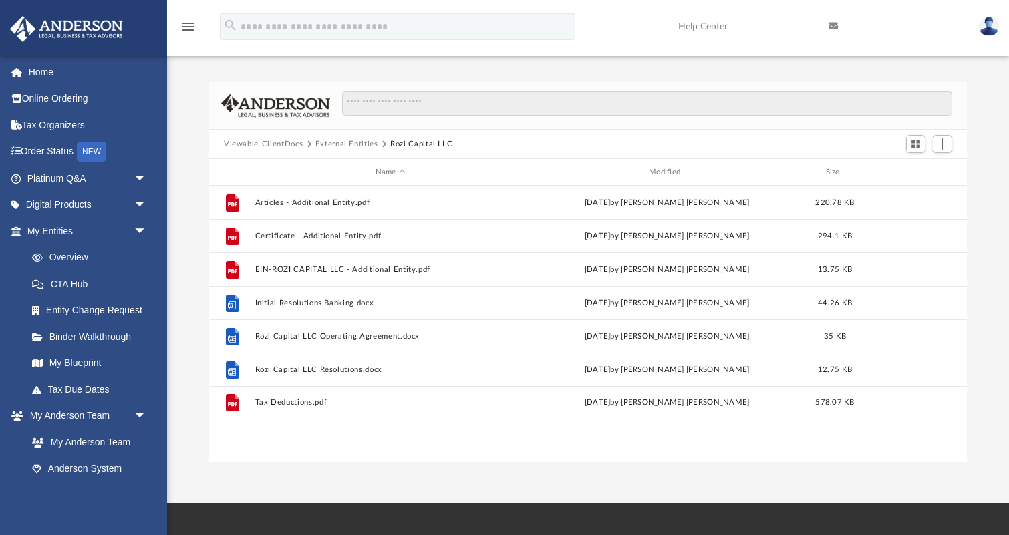
click at [351, 142] on button "External Entities" at bounding box center [346, 144] width 63 height 12
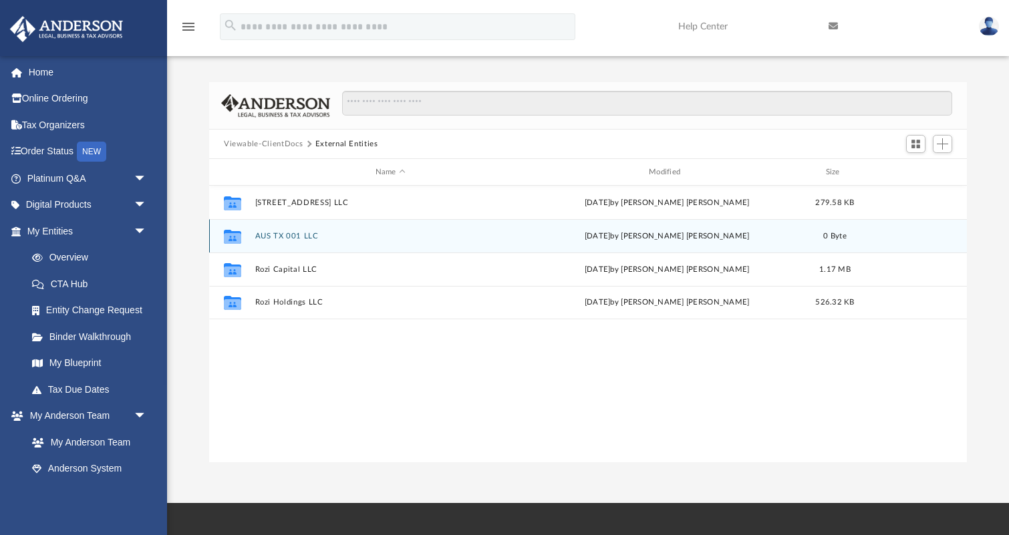
click at [293, 233] on button "AUS TX 001 LLC" at bounding box center [390, 236] width 271 height 9
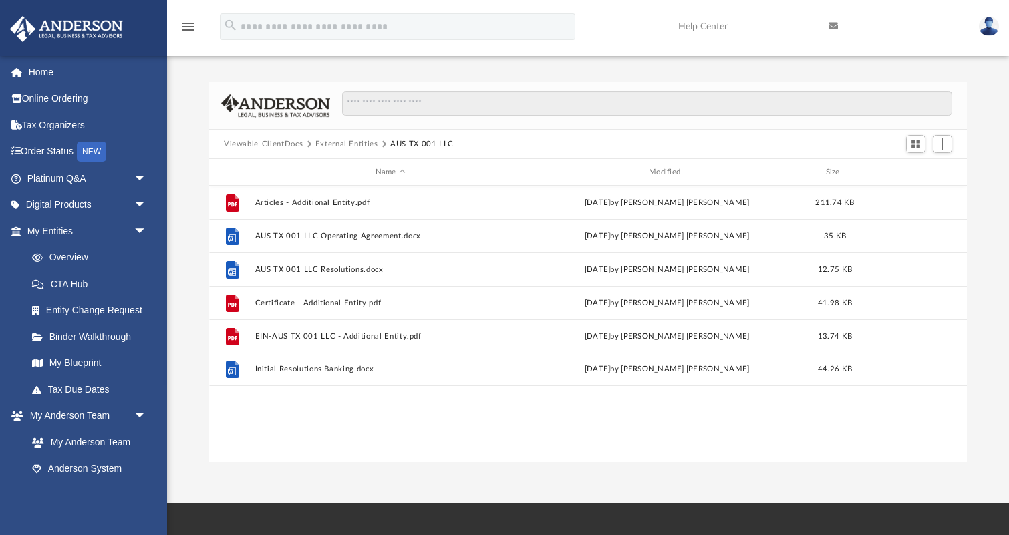
click at [346, 144] on button "External Entities" at bounding box center [346, 144] width 63 height 12
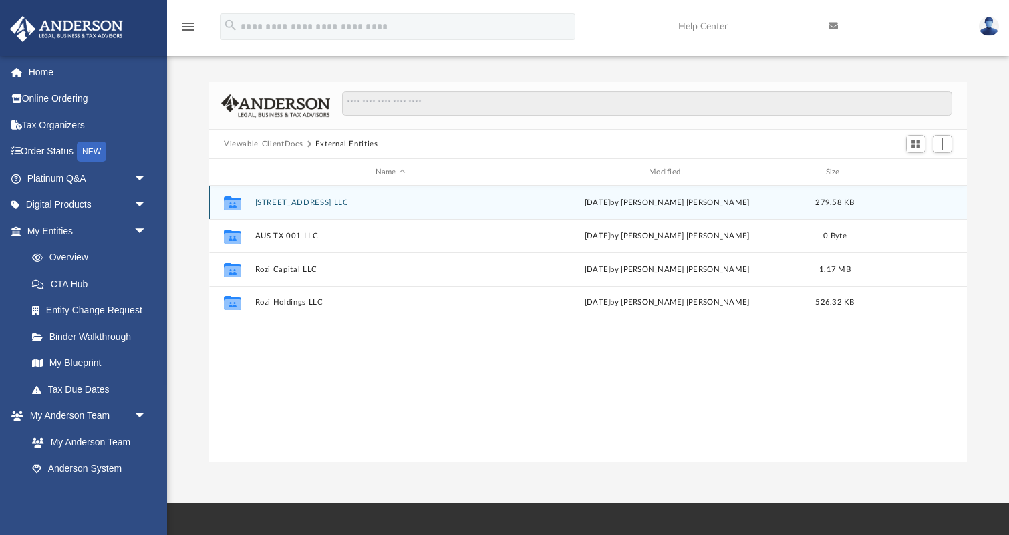
click at [279, 204] on button "6613 N 54TH AVE LLC" at bounding box center [390, 202] width 271 height 9
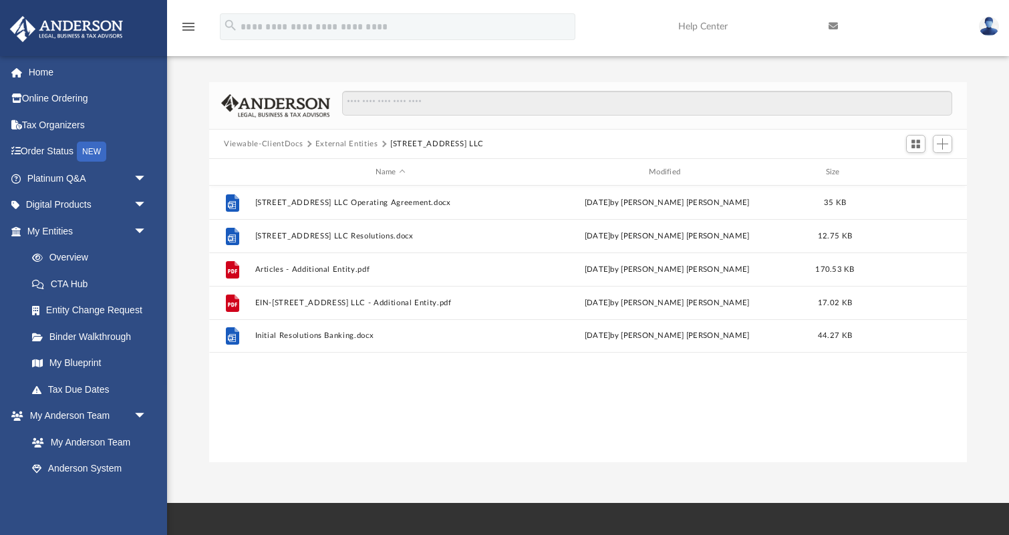
click at [345, 146] on button "External Entities" at bounding box center [346, 144] width 63 height 12
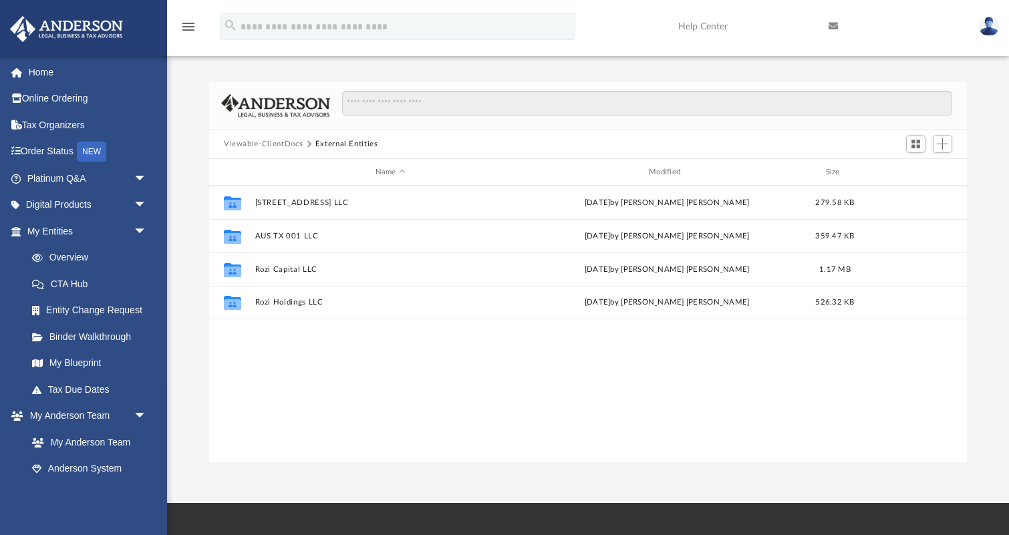
click at [278, 144] on button "Viewable-ClientDocs" at bounding box center [263, 144] width 79 height 12
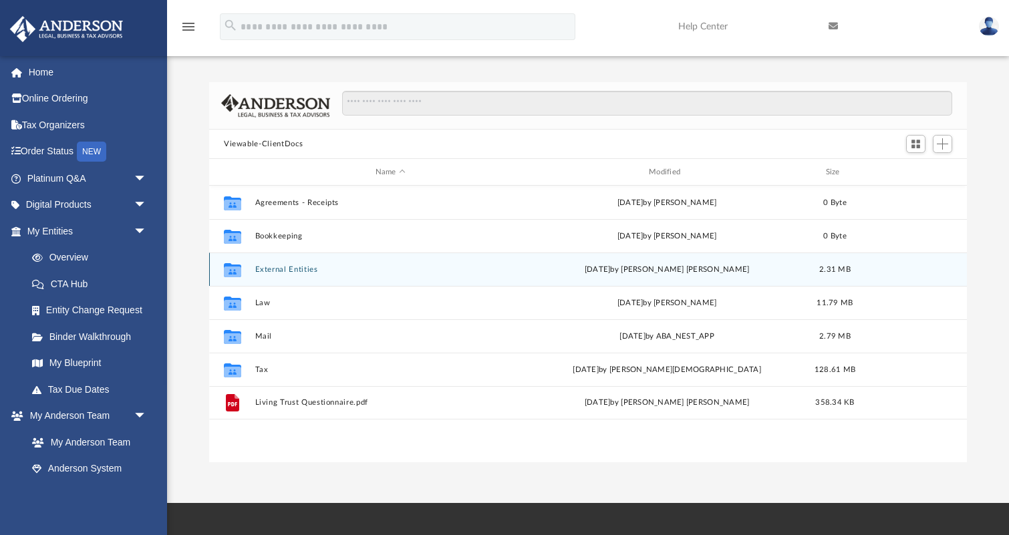
click at [283, 268] on button "External Entities" at bounding box center [390, 269] width 271 height 9
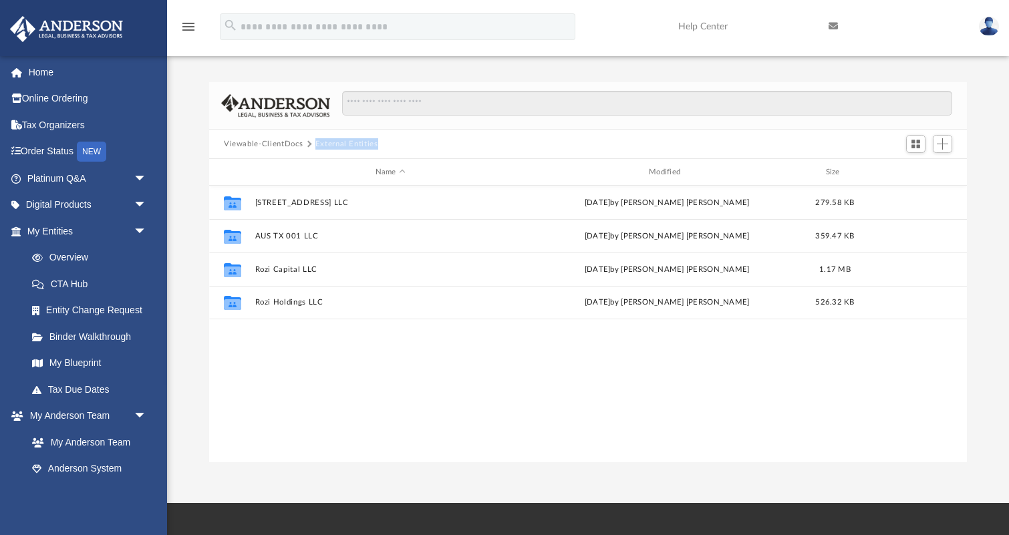
drag, startPoint x: 383, startPoint y: 145, endPoint x: 315, endPoint y: 148, distance: 68.2
click at [315, 148] on div "Viewable-ClientDocs External Entities" at bounding box center [307, 144] width 166 height 12
copy button "External Entities"
click at [276, 139] on button "Viewable-ClientDocs" at bounding box center [263, 144] width 79 height 12
